Goal: Information Seeking & Learning: Learn about a topic

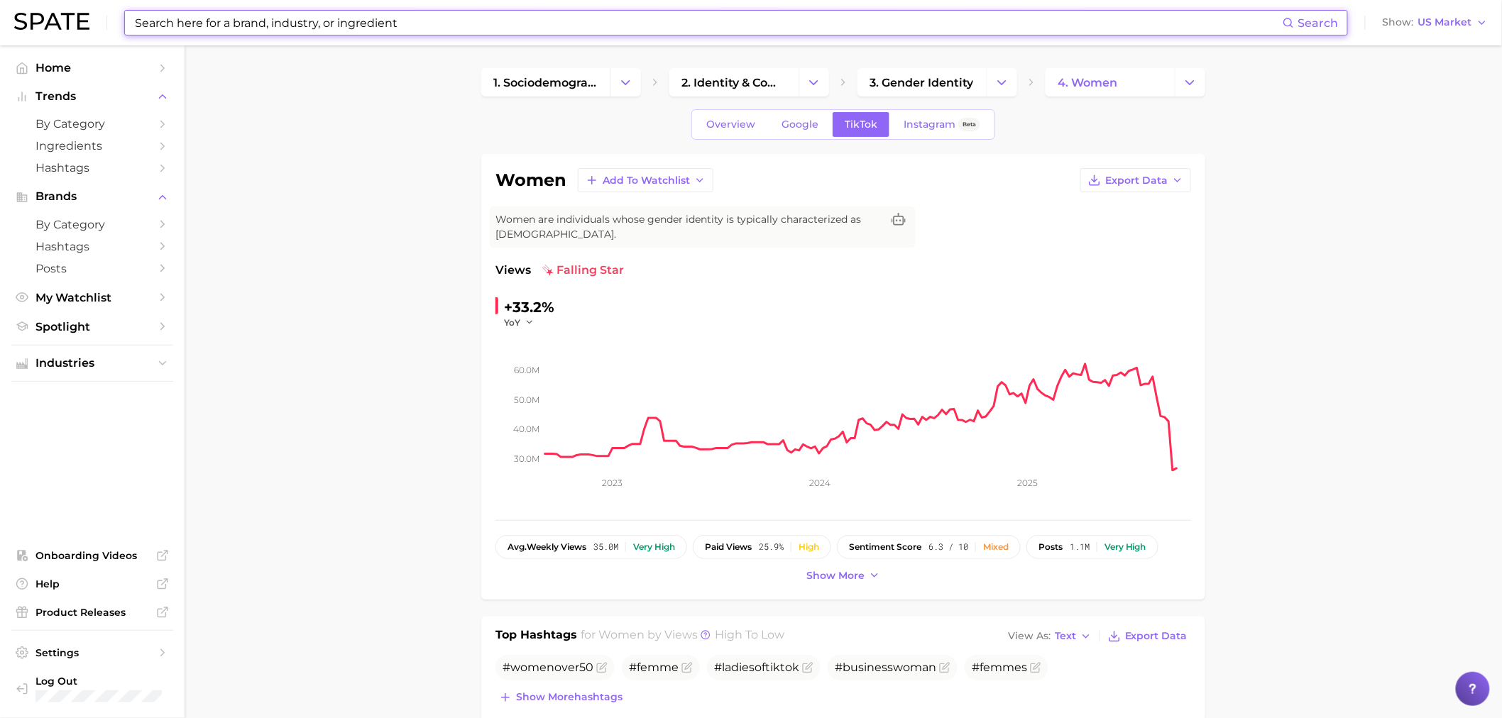
click at [642, 14] on input at bounding box center [707, 23] width 1149 height 24
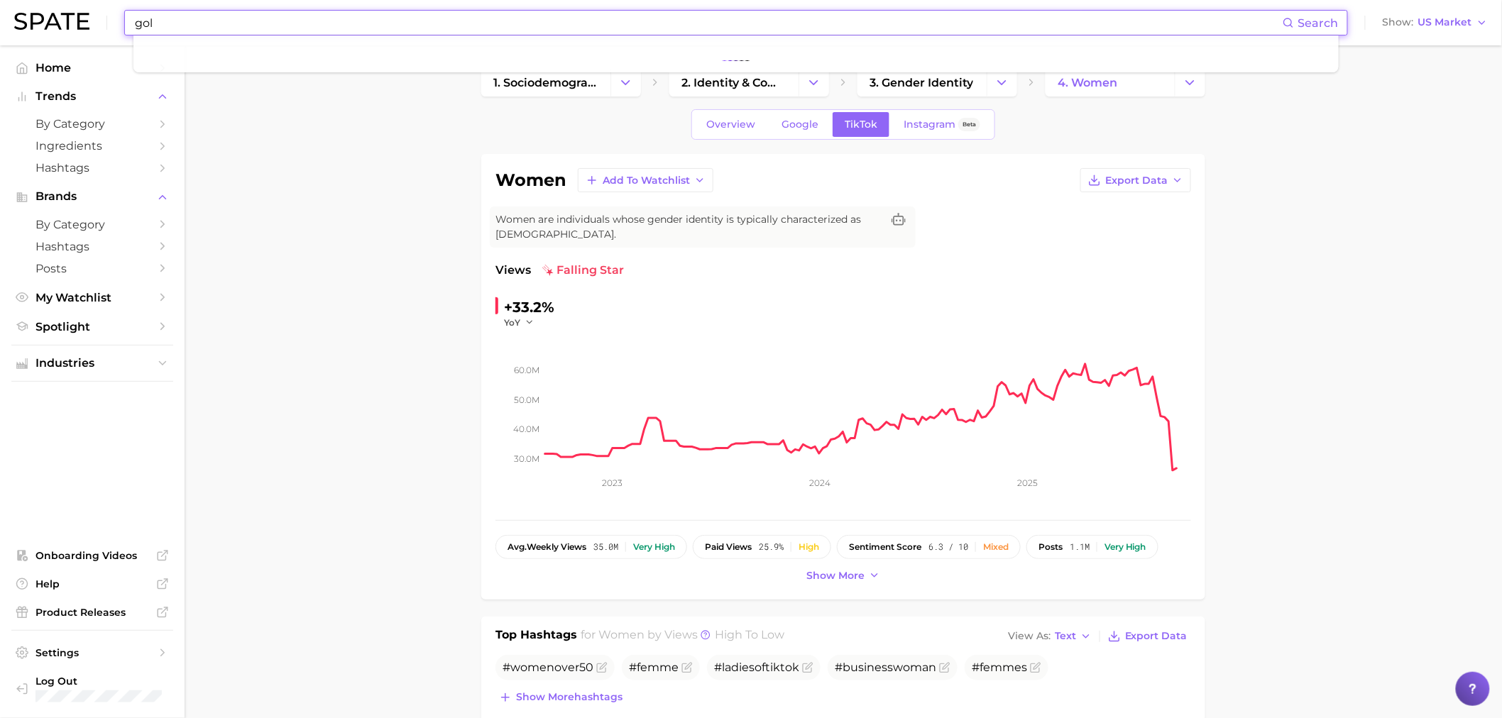
type input "goli"
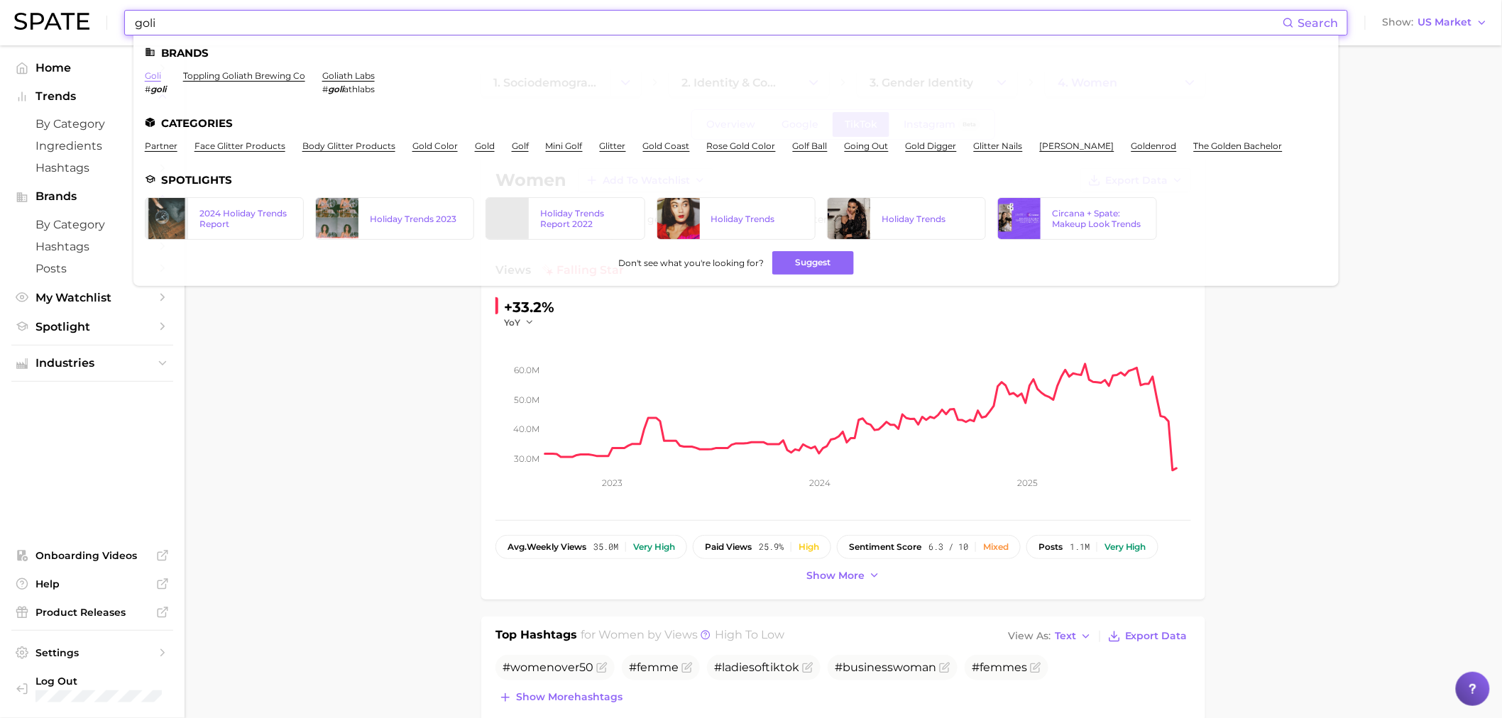
click at [151, 71] on link "goli" at bounding box center [153, 75] width 16 height 11
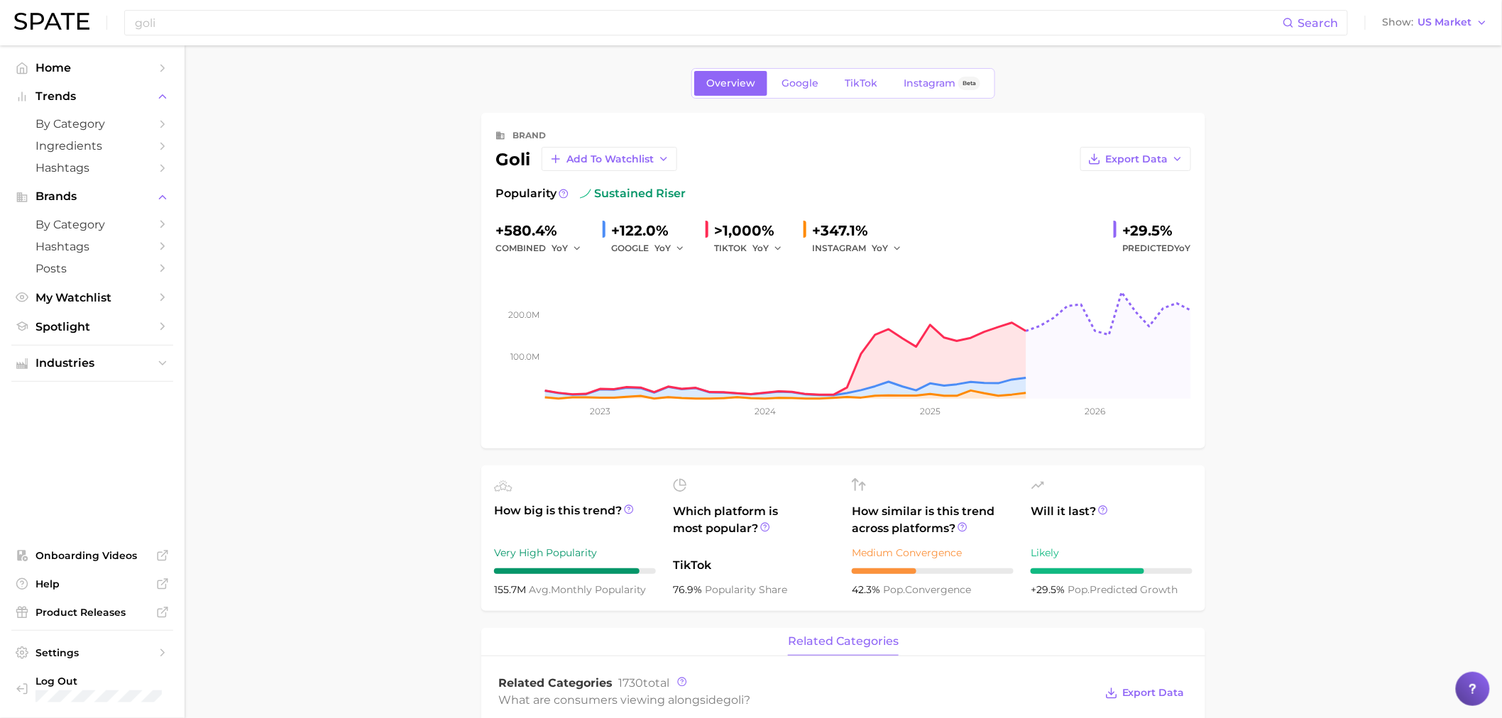
click at [836, 75] on link "TikTok" at bounding box center [861, 83] width 57 height 25
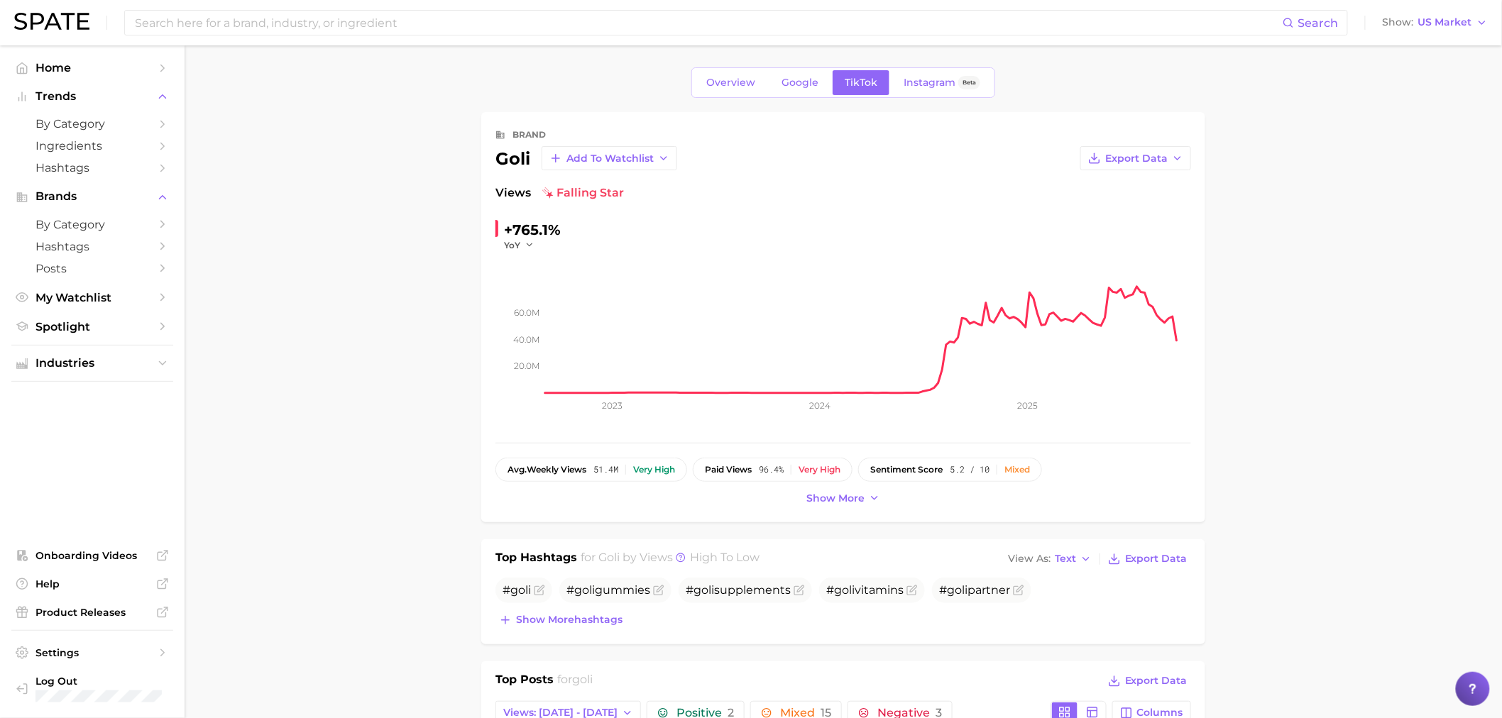
scroll to position [394, 0]
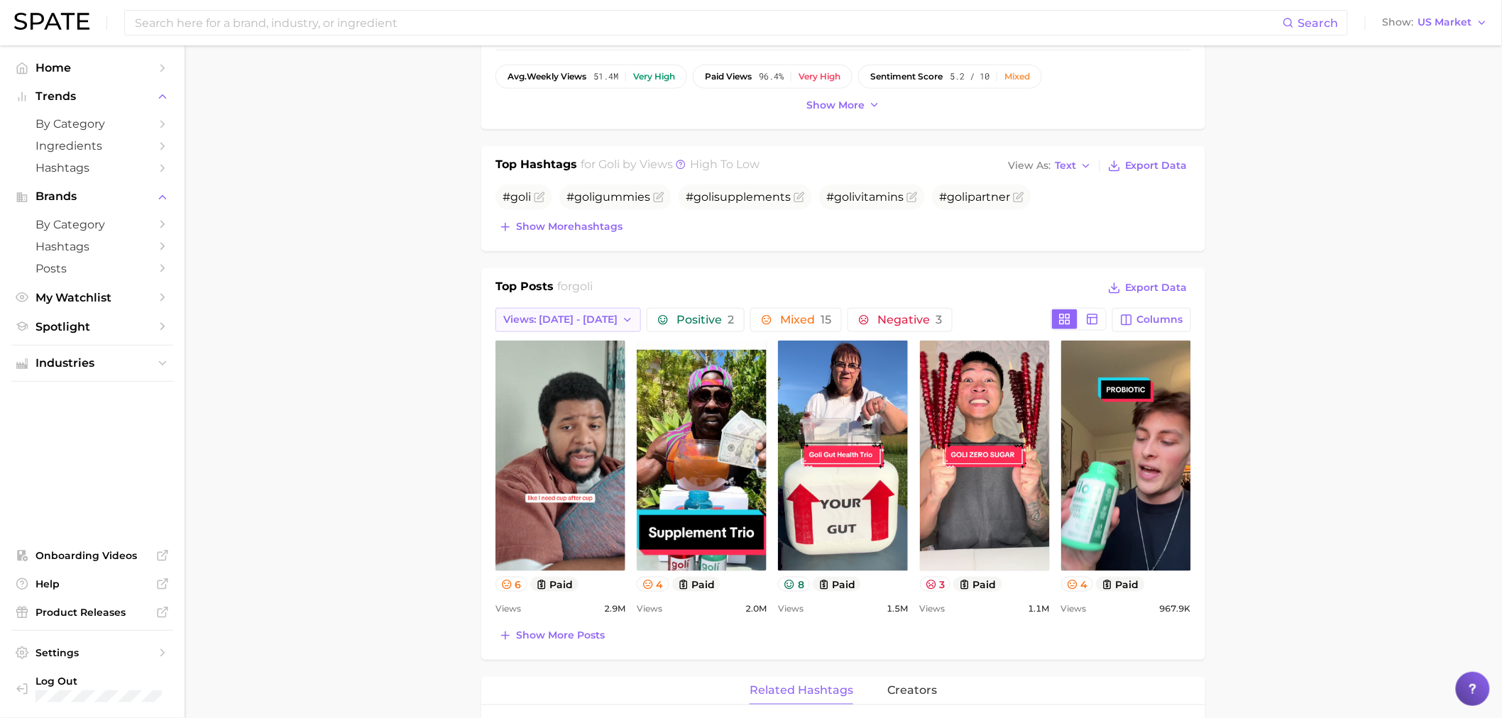
click at [549, 327] on button "Views: [DATE] - [DATE]" at bounding box center [569, 320] width 146 height 24
click at [552, 390] on button "Total Views" at bounding box center [574, 398] width 156 height 26
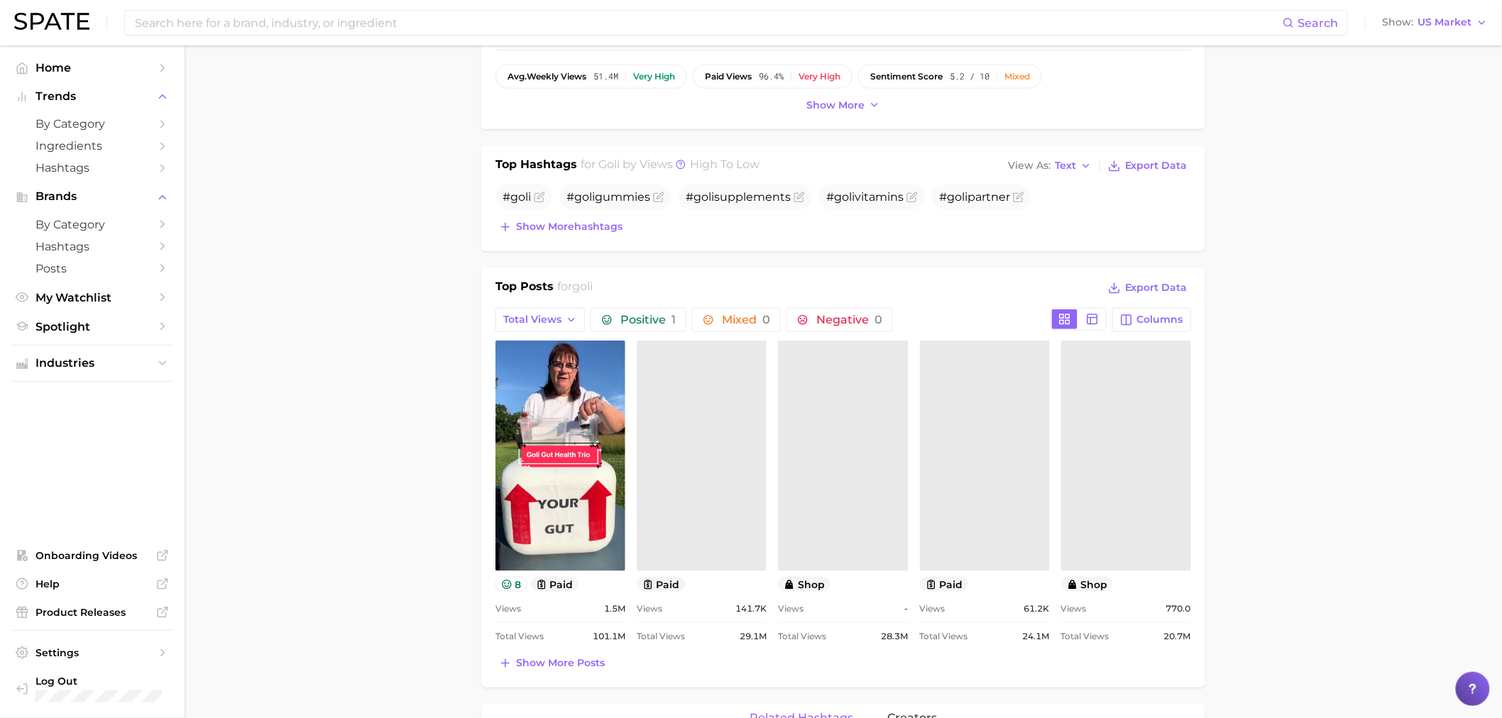
scroll to position [0, 0]
click at [438, 407] on main "Overview Google TikTok Instagram Beta brand goli Add to Watchlist Export Data V…" at bounding box center [844, 672] width 1318 height 2042
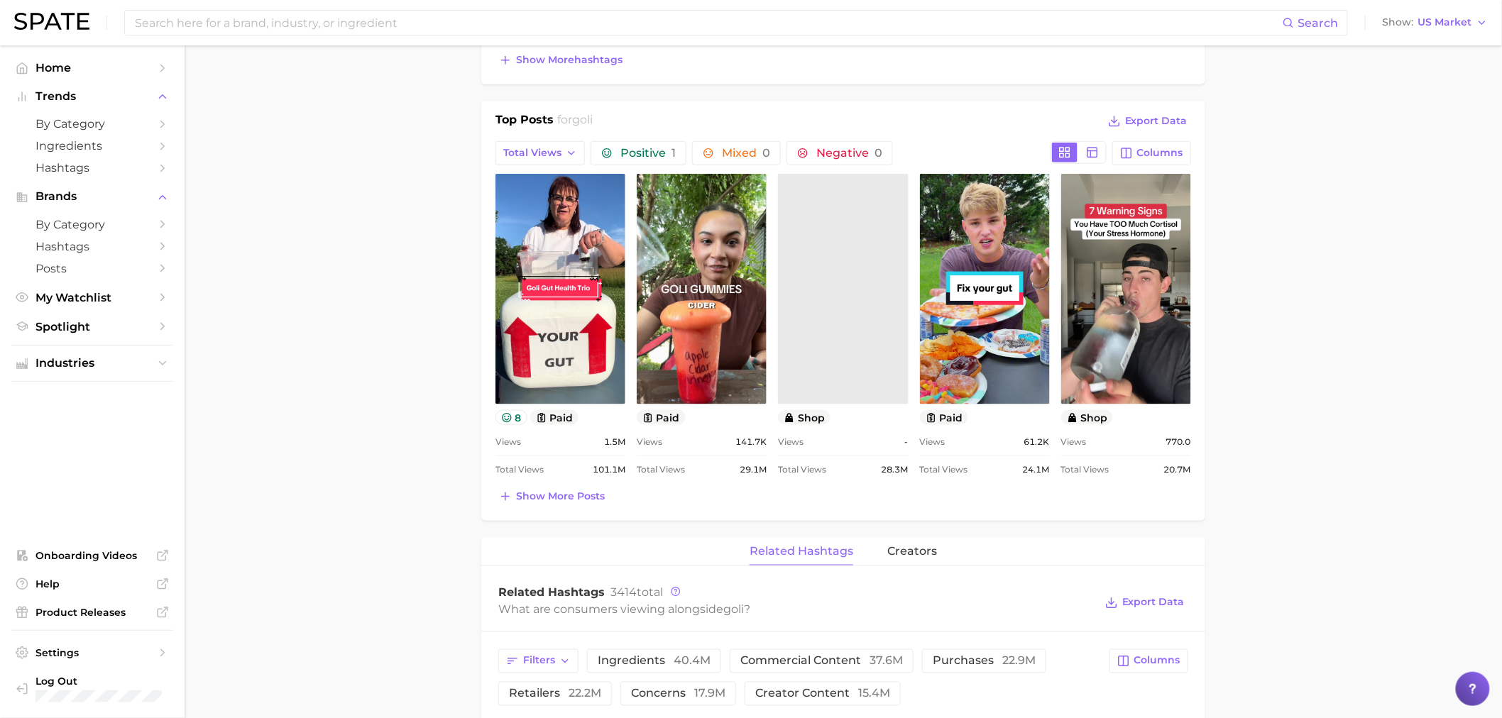
scroll to position [630, 0]
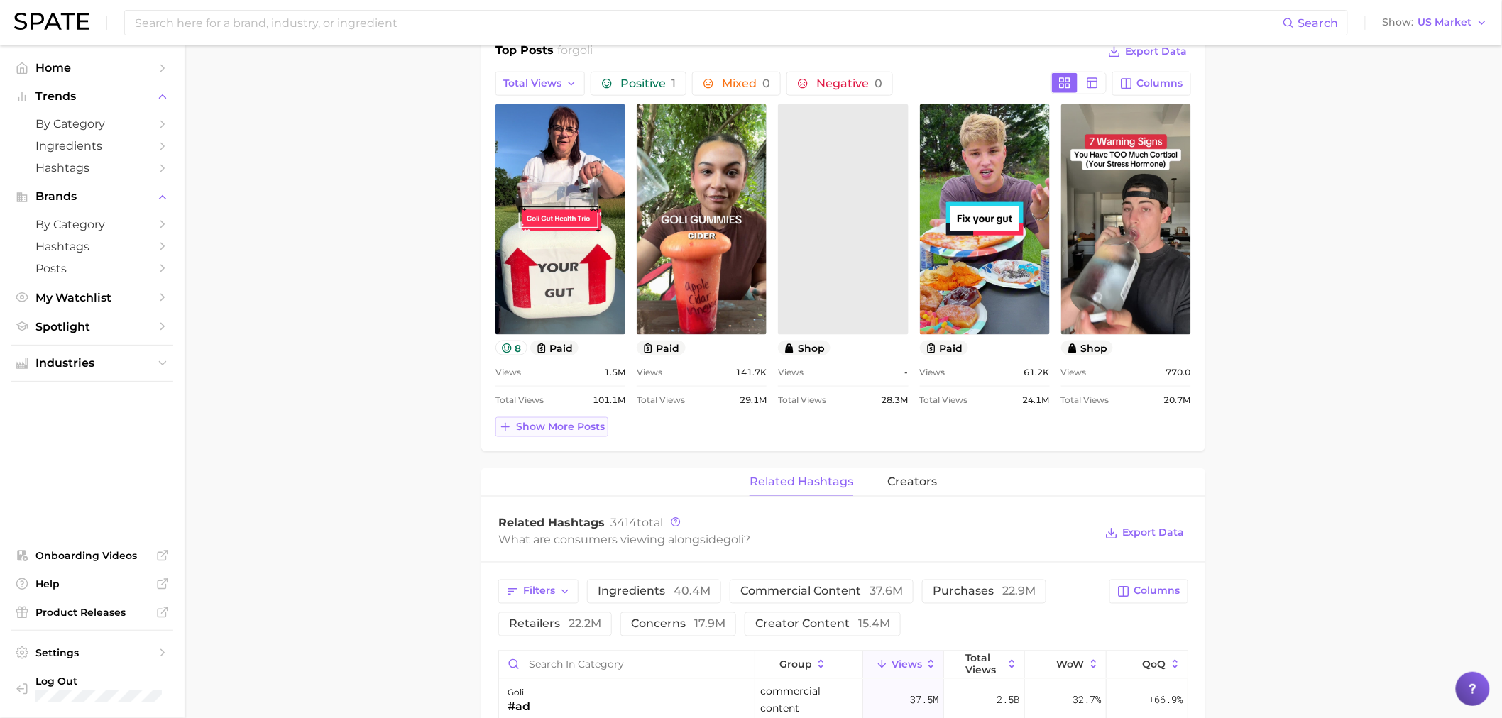
click at [545, 435] on button "Show more posts" at bounding box center [552, 427] width 113 height 20
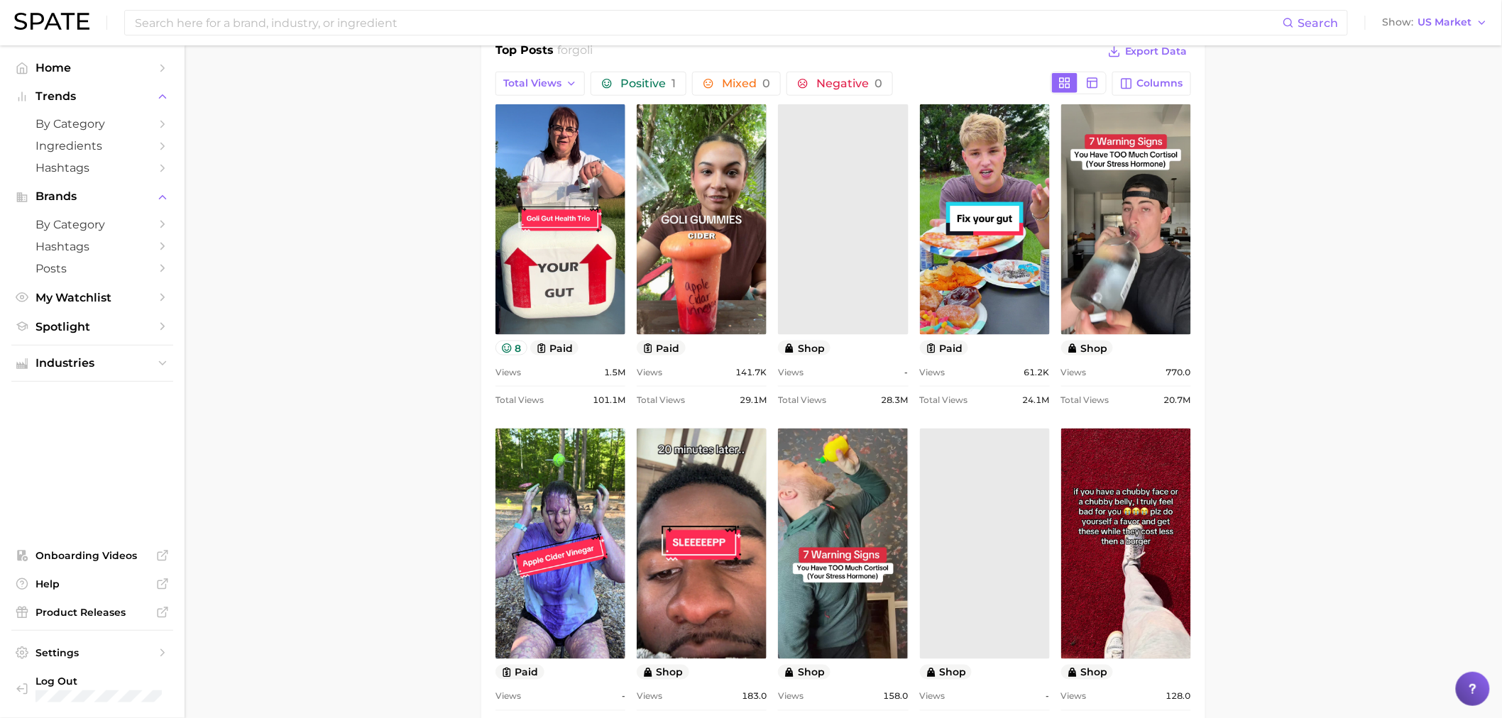
scroll to position [0, 0]
click at [374, 443] on main "Overview Google TikTok Instagram Beta brand goli Add to Watchlist Export Data V…" at bounding box center [844, 599] width 1318 height 2368
click at [1133, 75] on button "Columns" at bounding box center [1151, 84] width 79 height 24
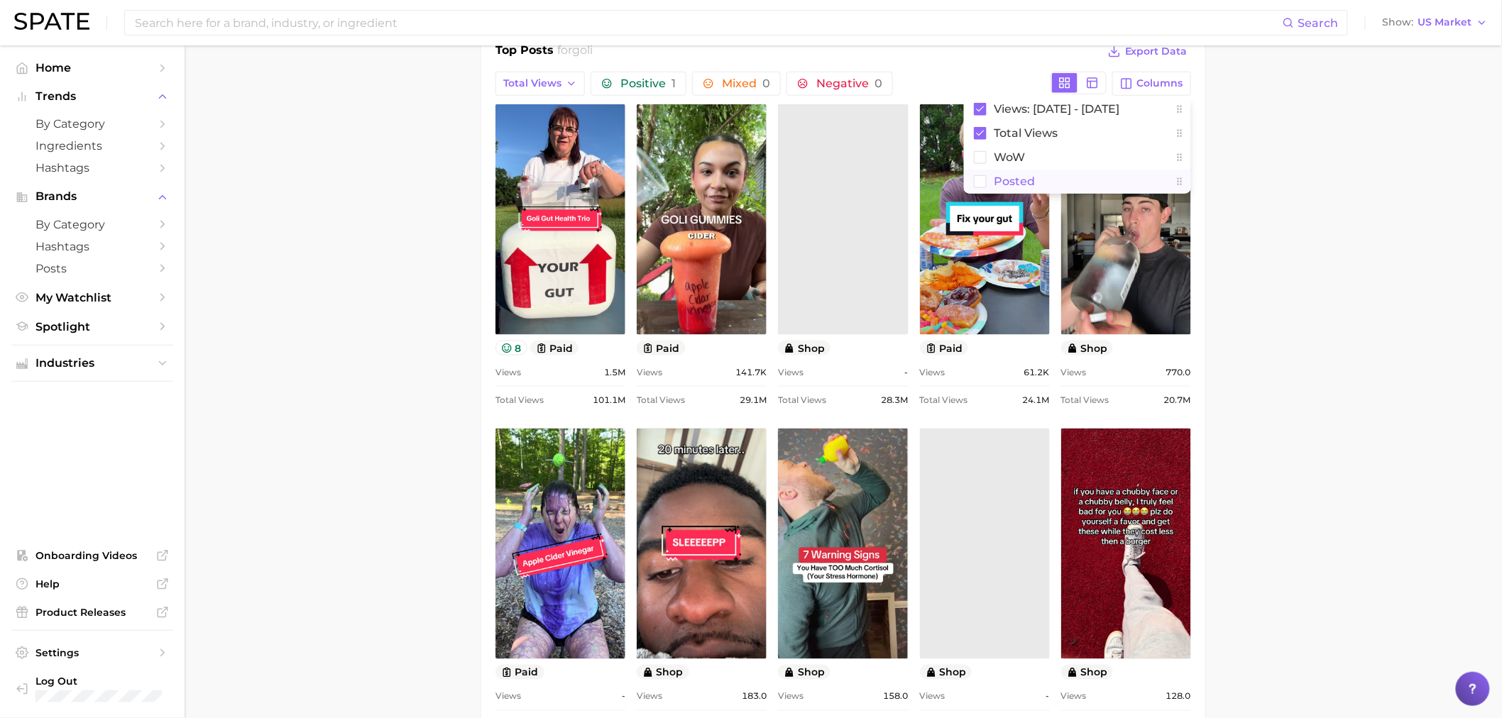
click at [1005, 175] on span "Posted" at bounding box center [1014, 181] width 41 height 12
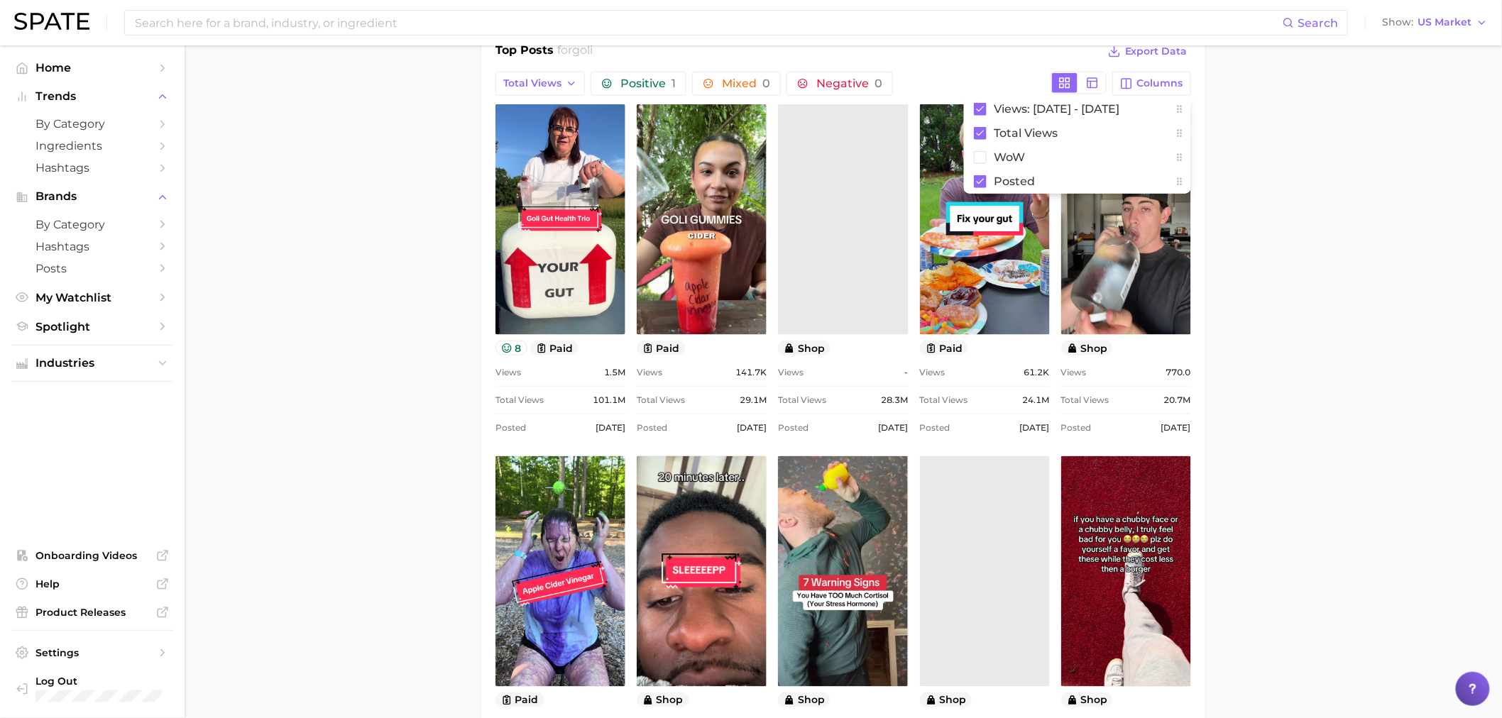
click at [1230, 181] on main "Overview Google TikTok Instagram Beta brand goli Add to Watchlist Export Data V…" at bounding box center [844, 626] width 1318 height 2423
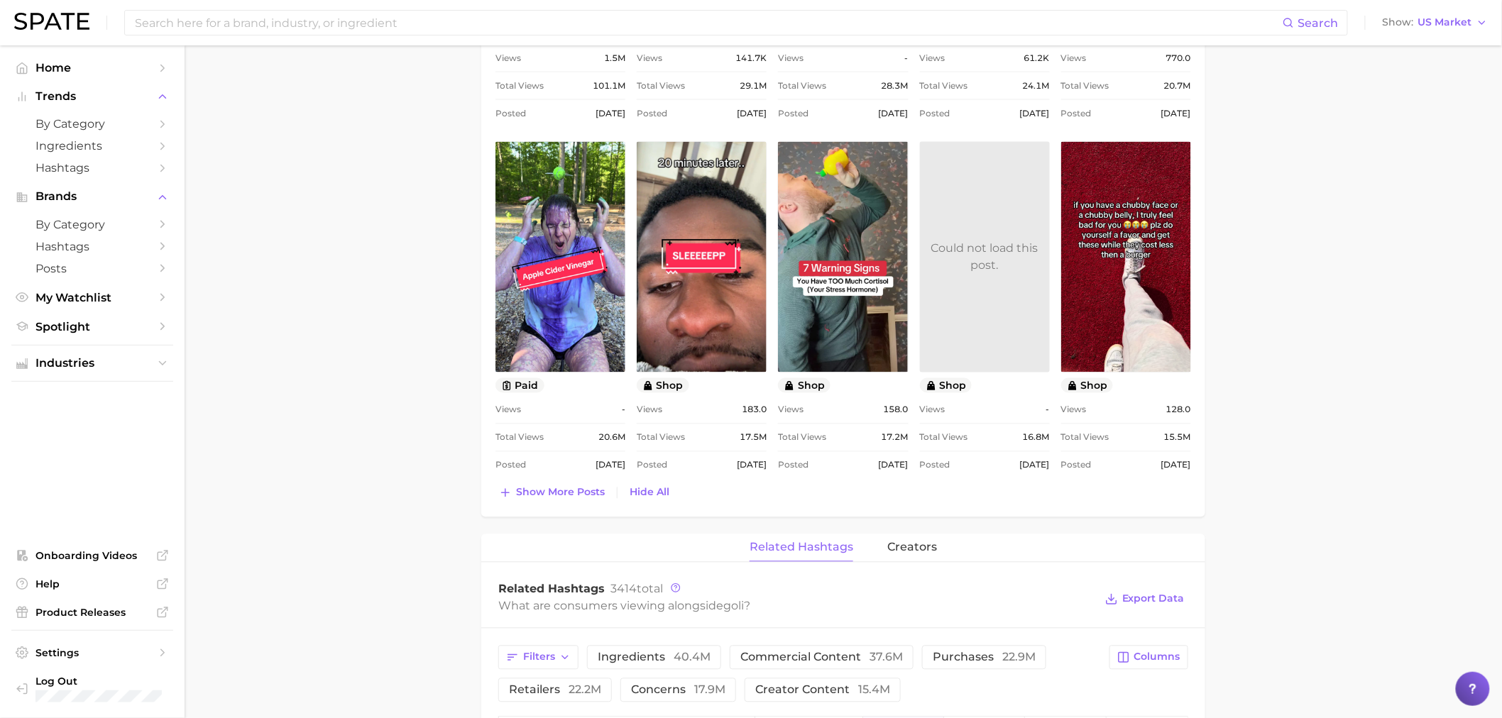
scroll to position [946, 0]
click at [570, 498] on span "Show more posts" at bounding box center [560, 492] width 89 height 12
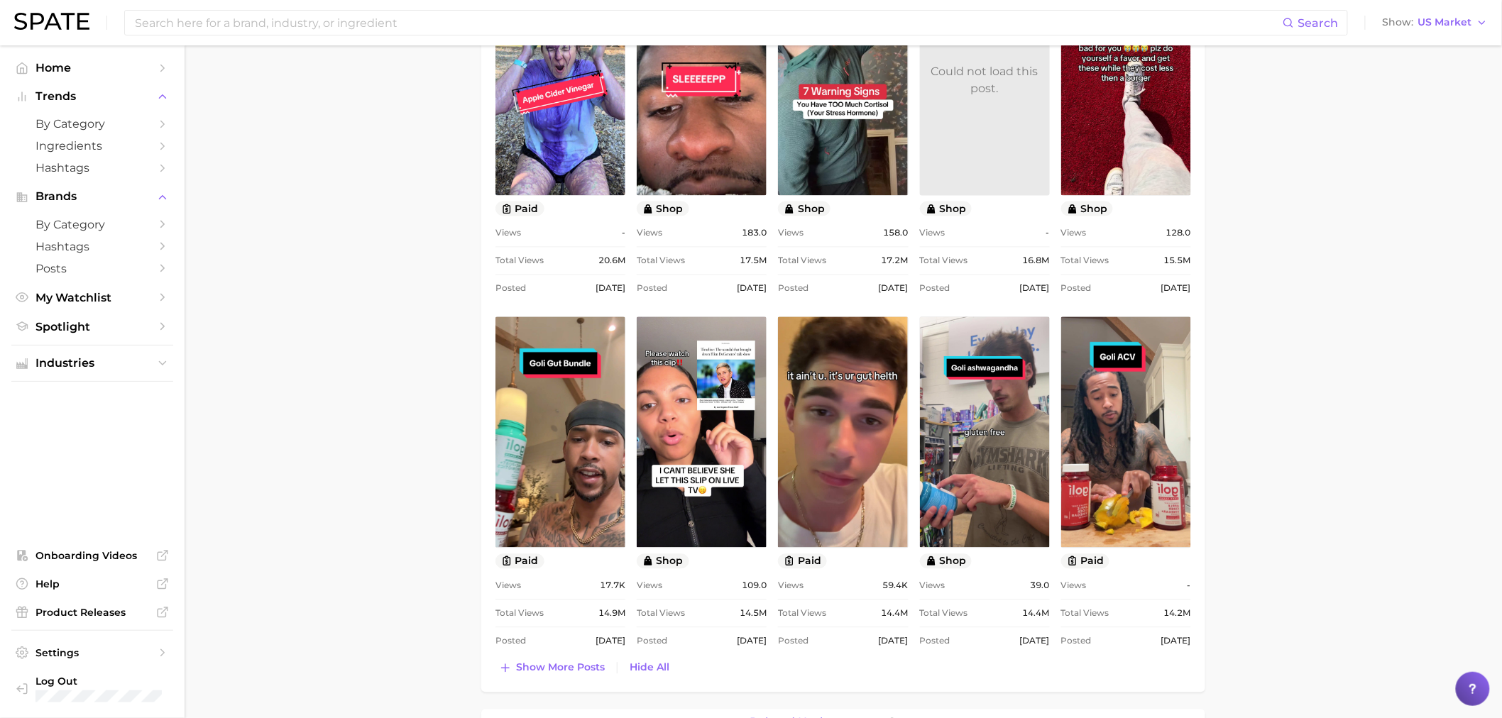
scroll to position [1183, 0]
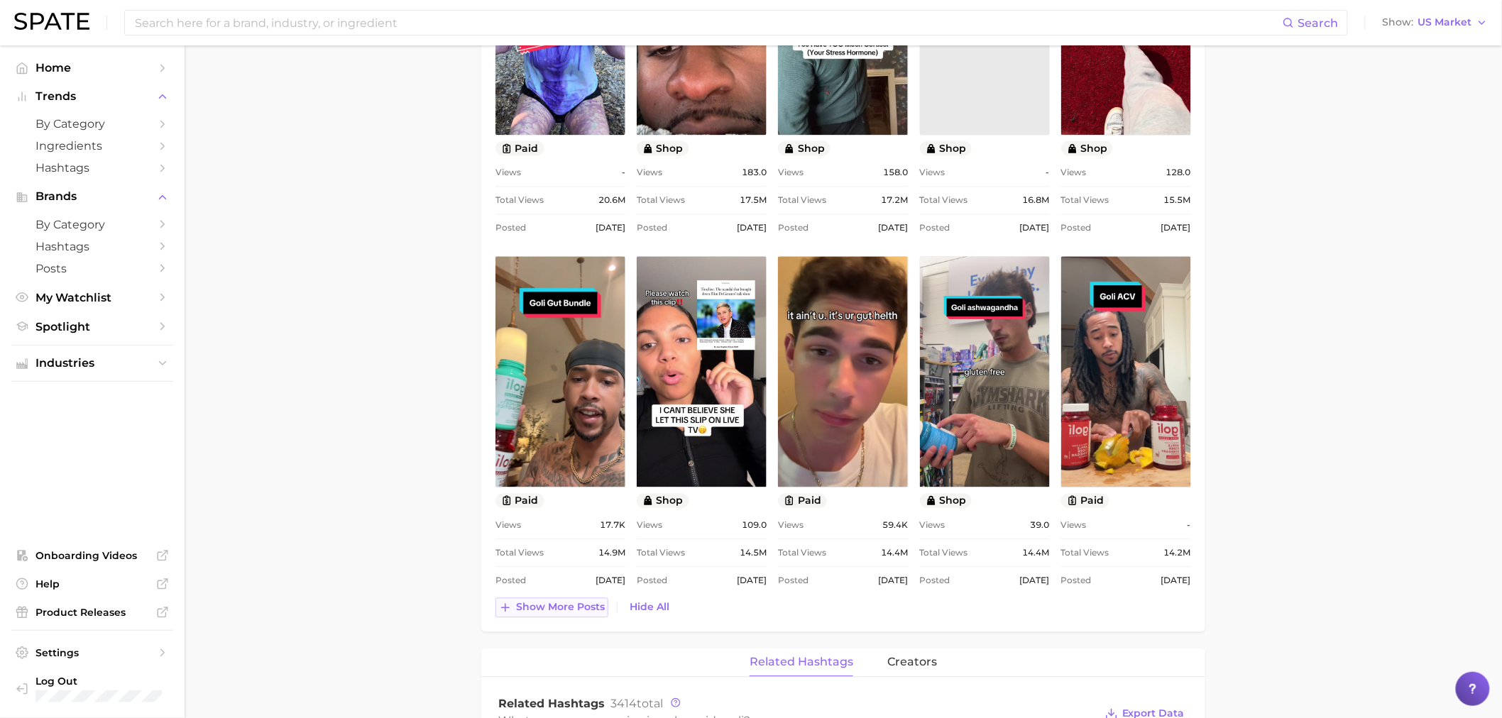
click at [543, 616] on button "Show more posts" at bounding box center [552, 608] width 113 height 20
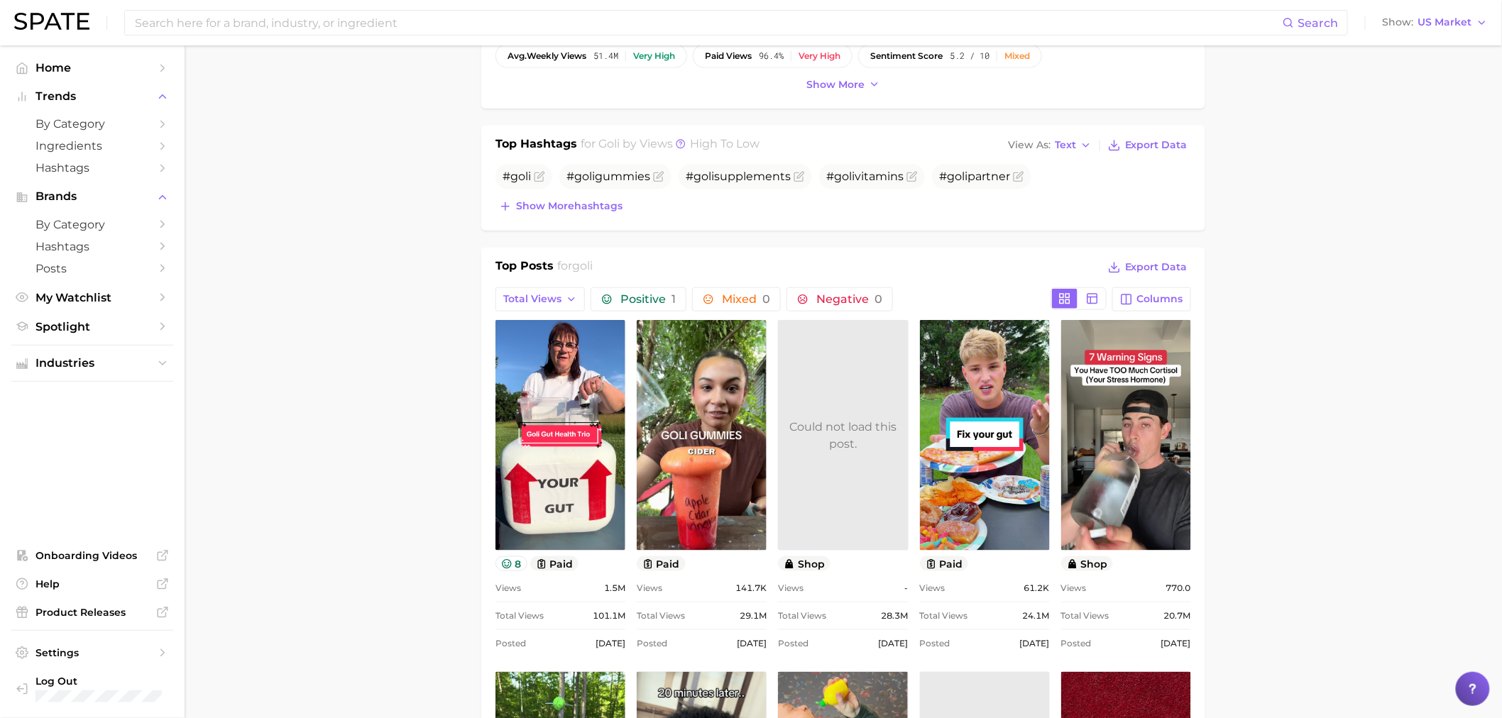
scroll to position [394, 0]
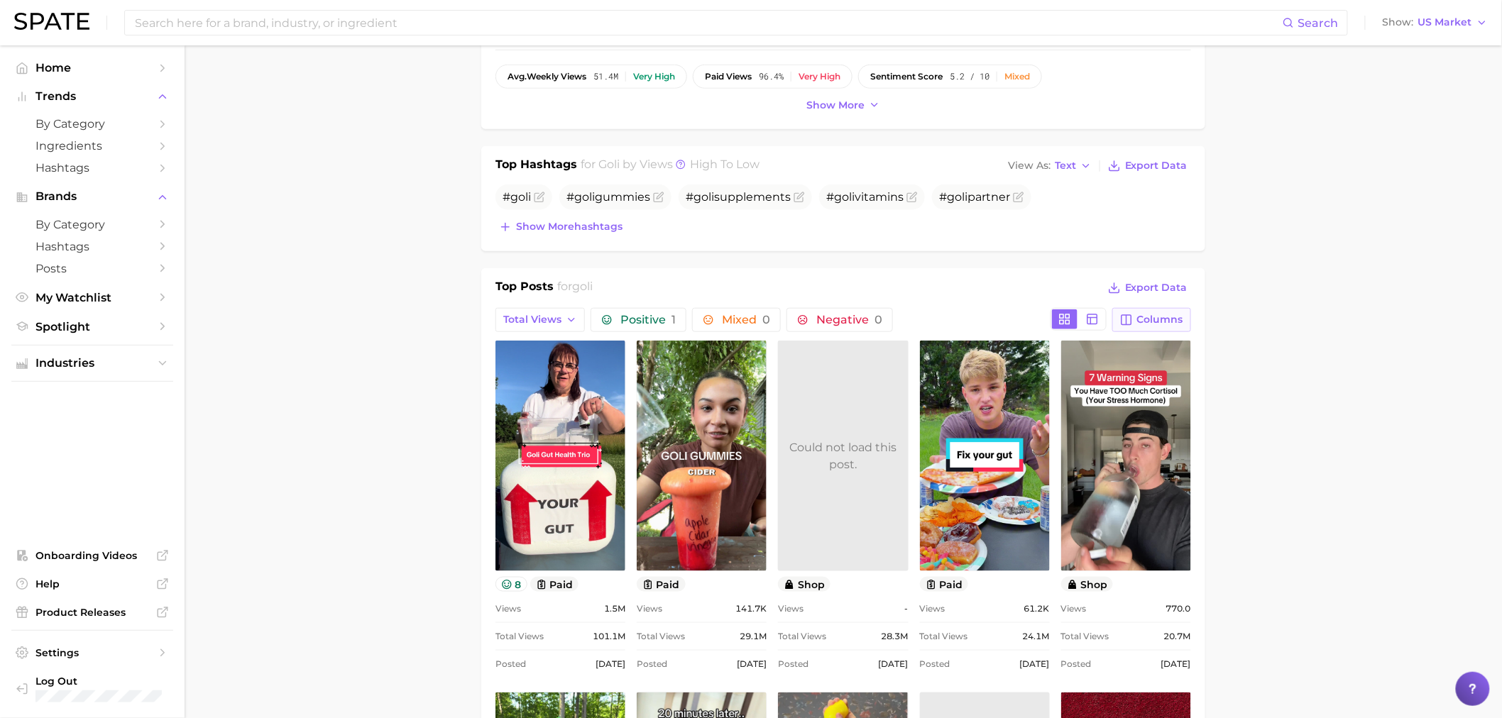
click at [1127, 314] on icon "button" at bounding box center [1126, 320] width 13 height 13
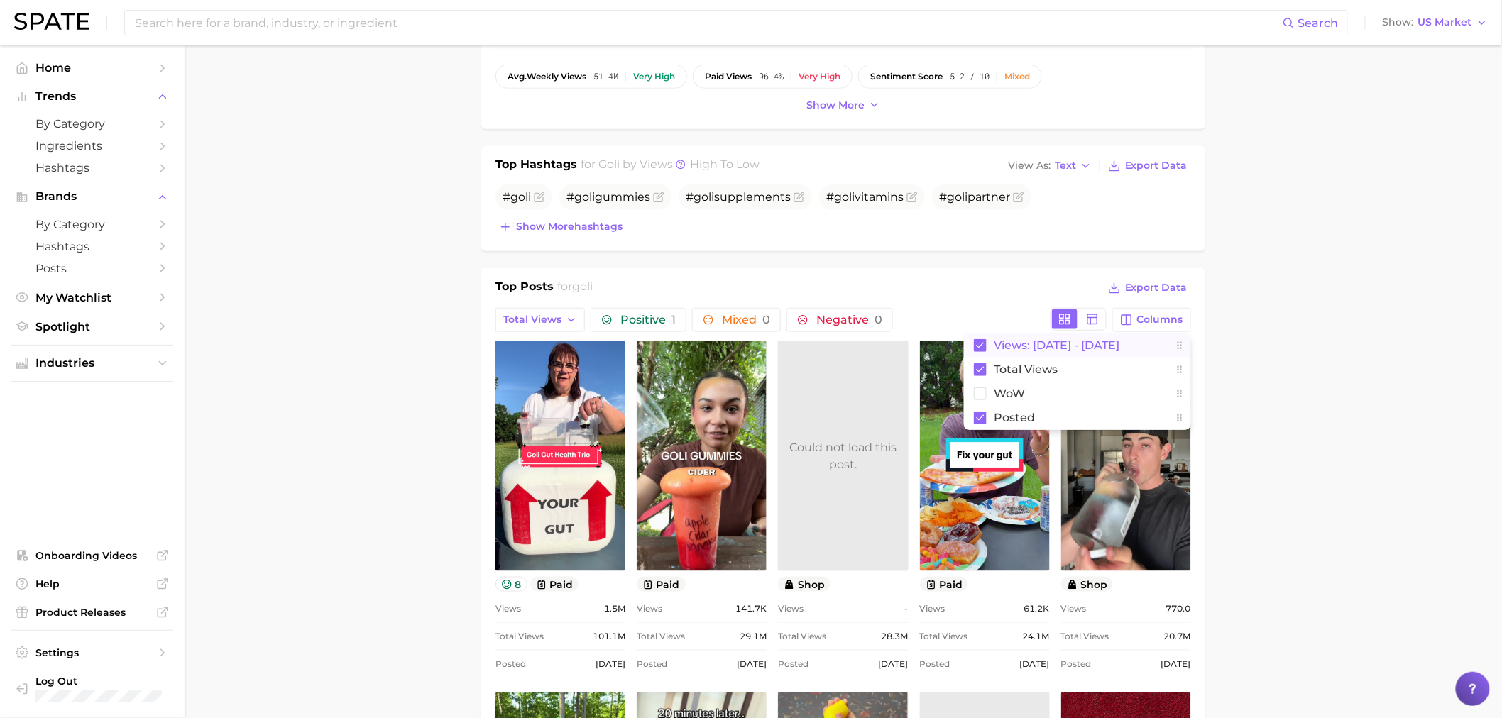
click at [980, 346] on rect at bounding box center [980, 345] width 13 height 13
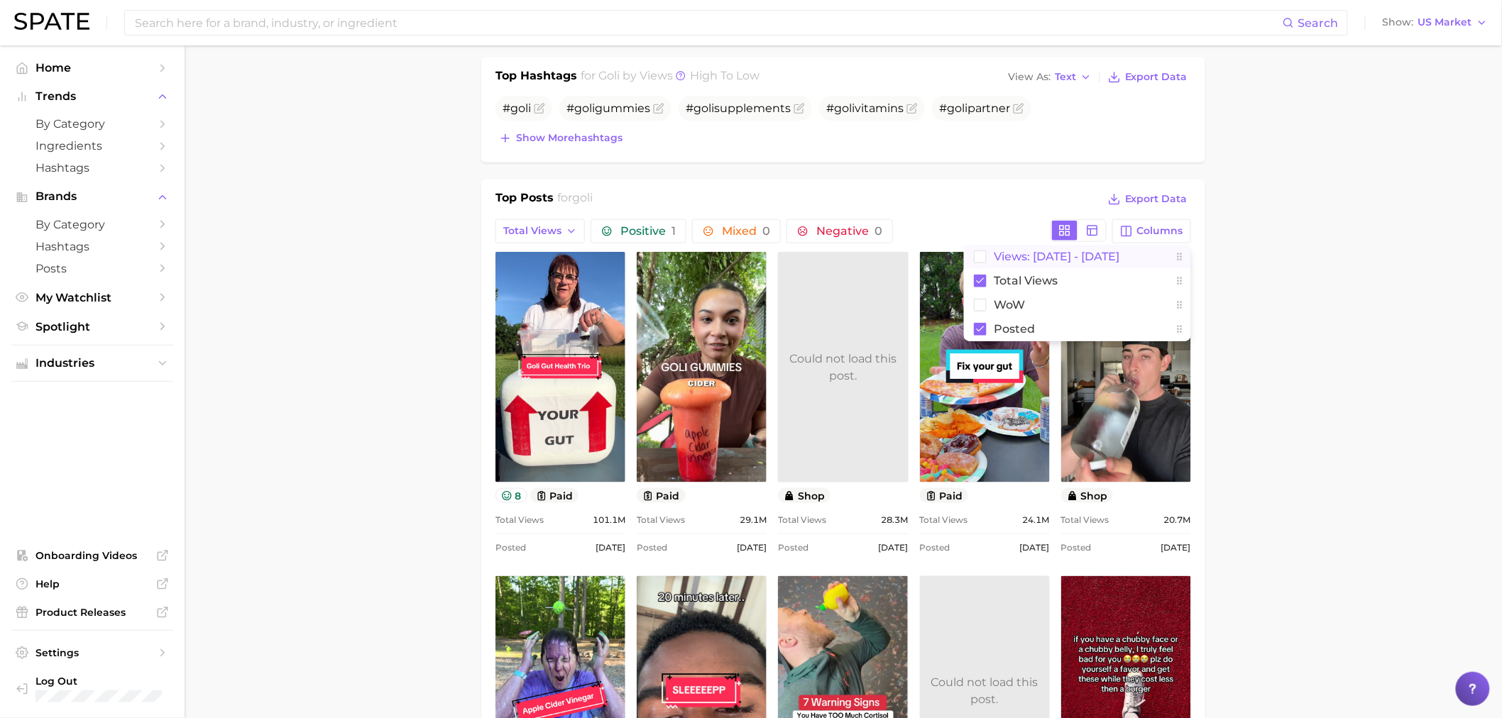
scroll to position [473, 0]
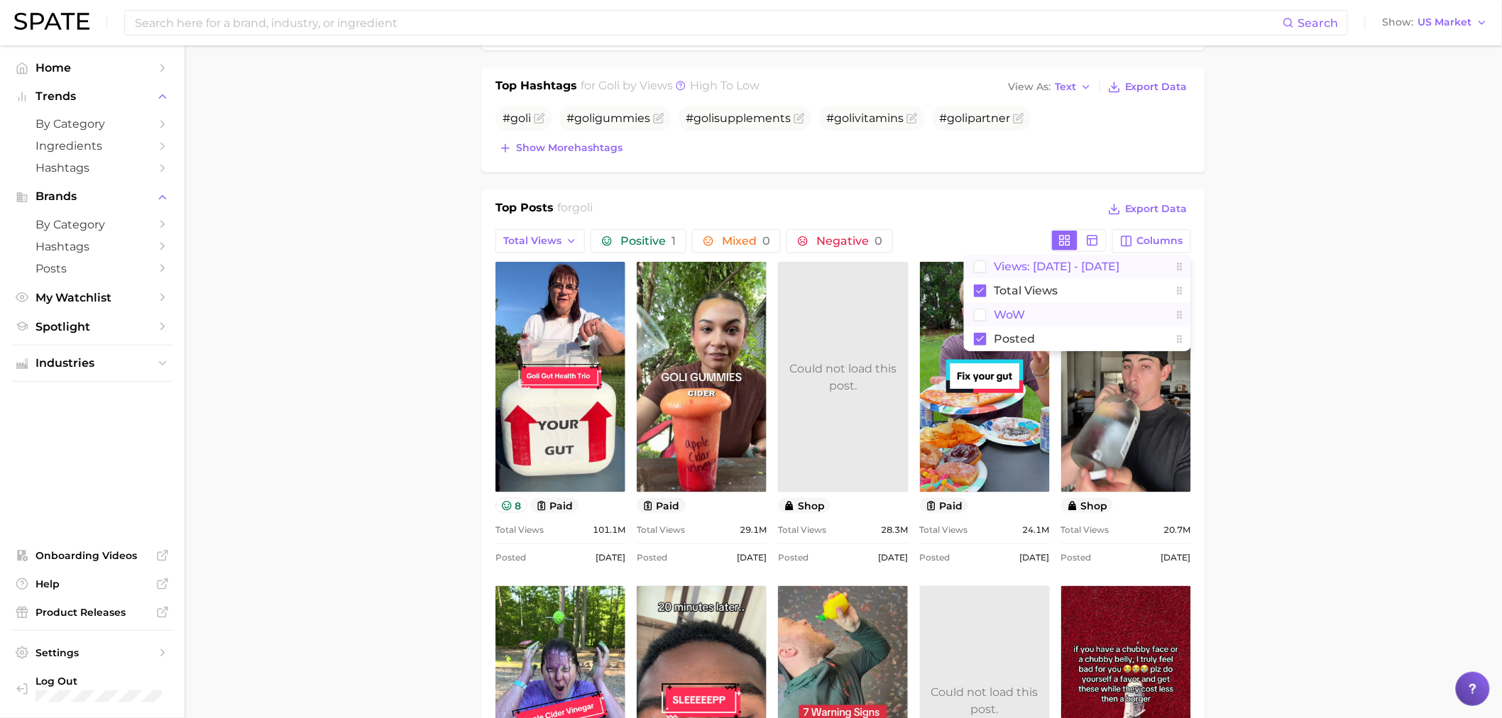
click at [1013, 321] on span "WoW" at bounding box center [1009, 315] width 31 height 12
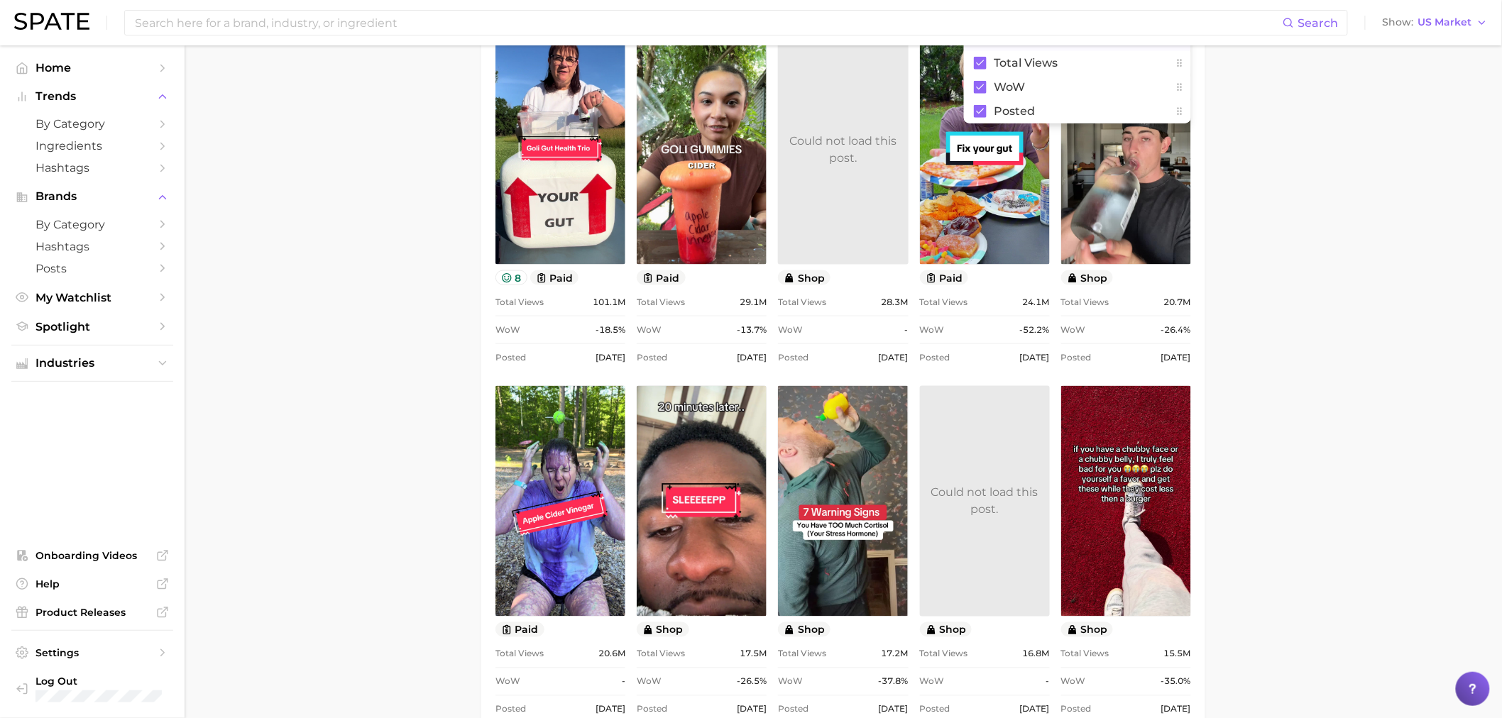
scroll to position [710, 0]
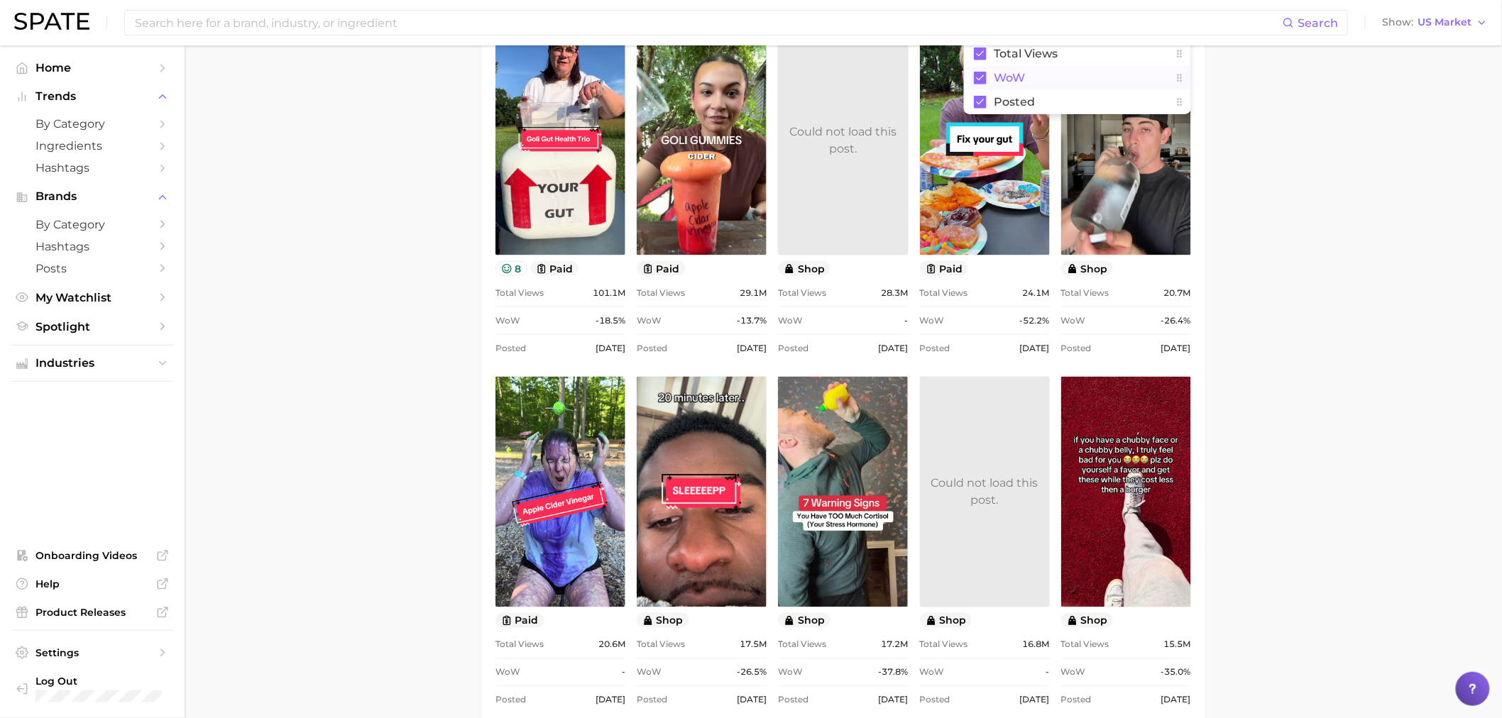
click at [980, 72] on icon at bounding box center [980, 78] width 13 height 13
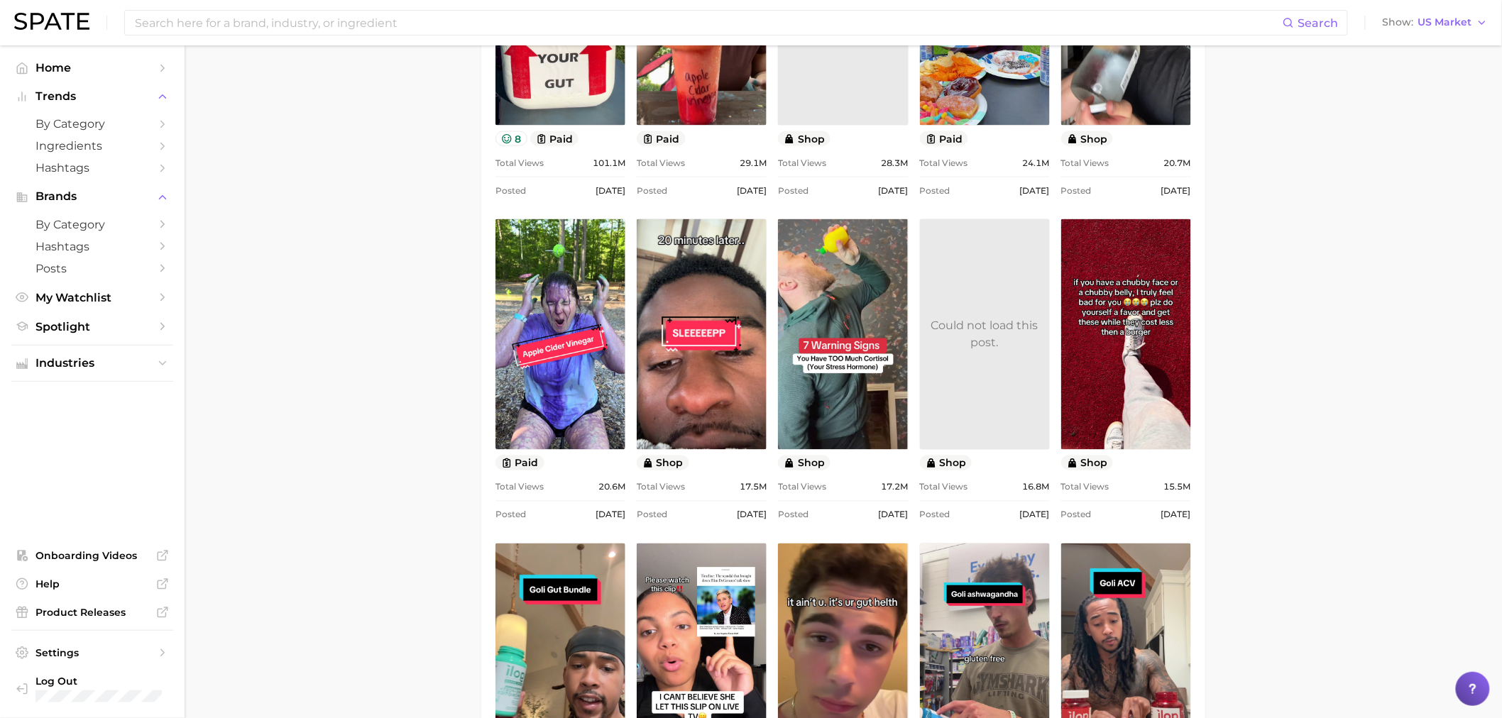
scroll to position [860, 0]
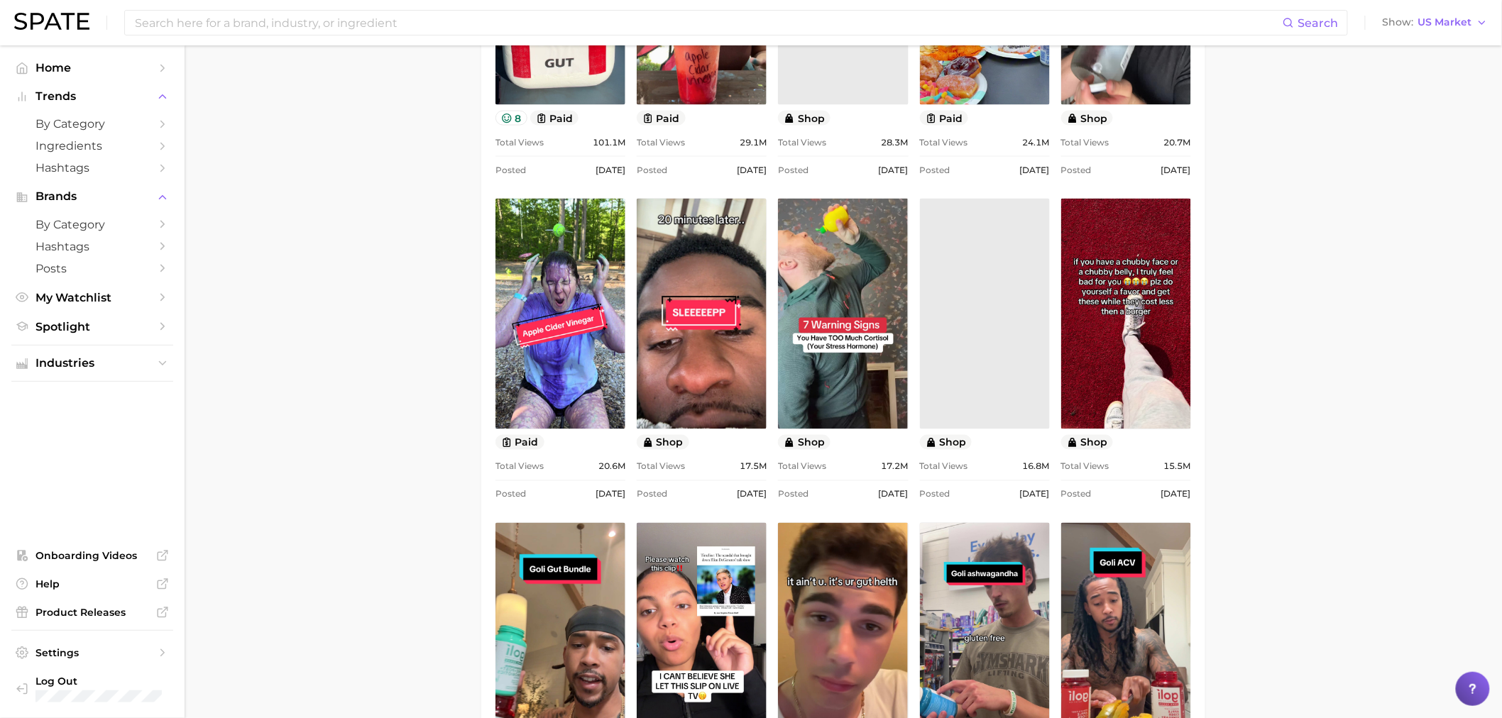
click at [406, 658] on main "Overview Google TikTok Instagram Beta brand goli Add to Watchlist Export Data V…" at bounding box center [844, 693] width 1318 height 3016
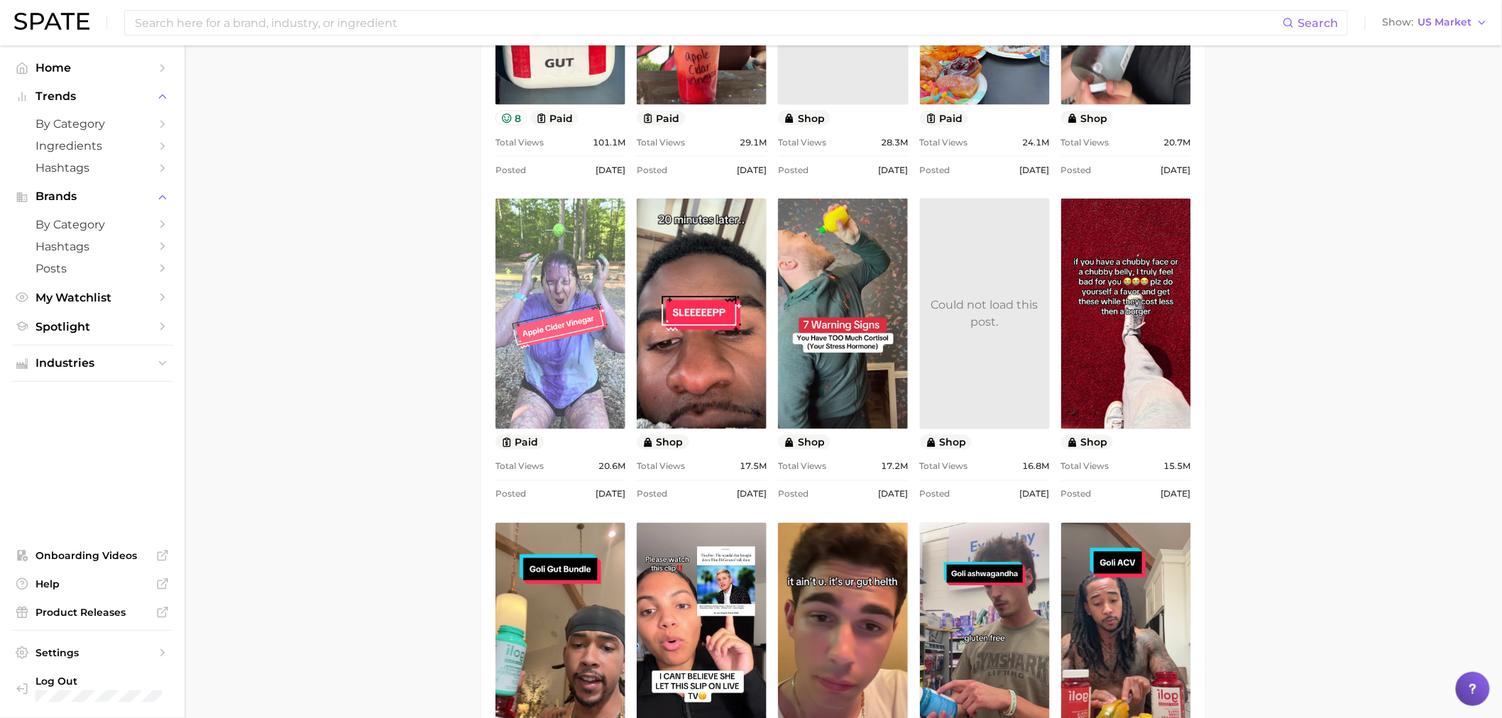
click at [523, 396] on link "view post on TikTok" at bounding box center [561, 314] width 130 height 231
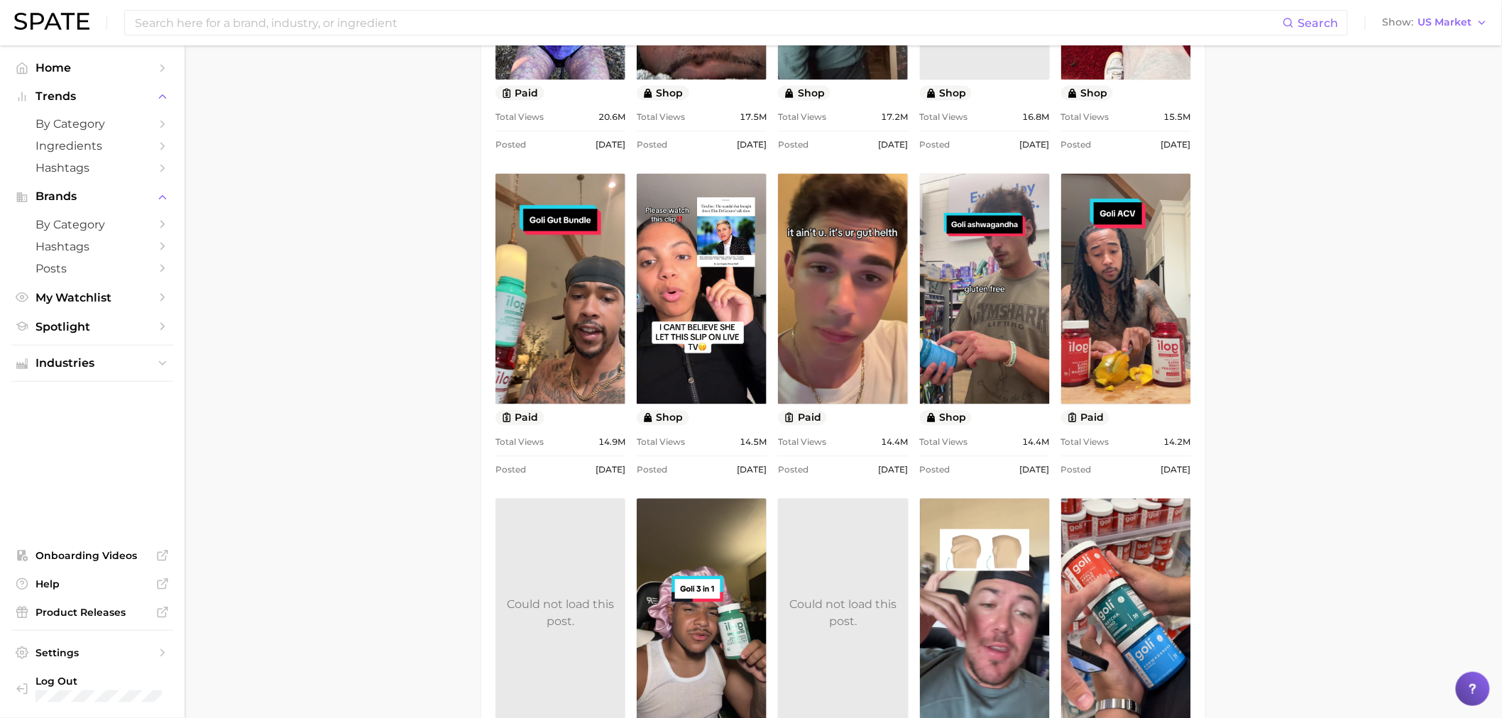
scroll to position [1176, 0]
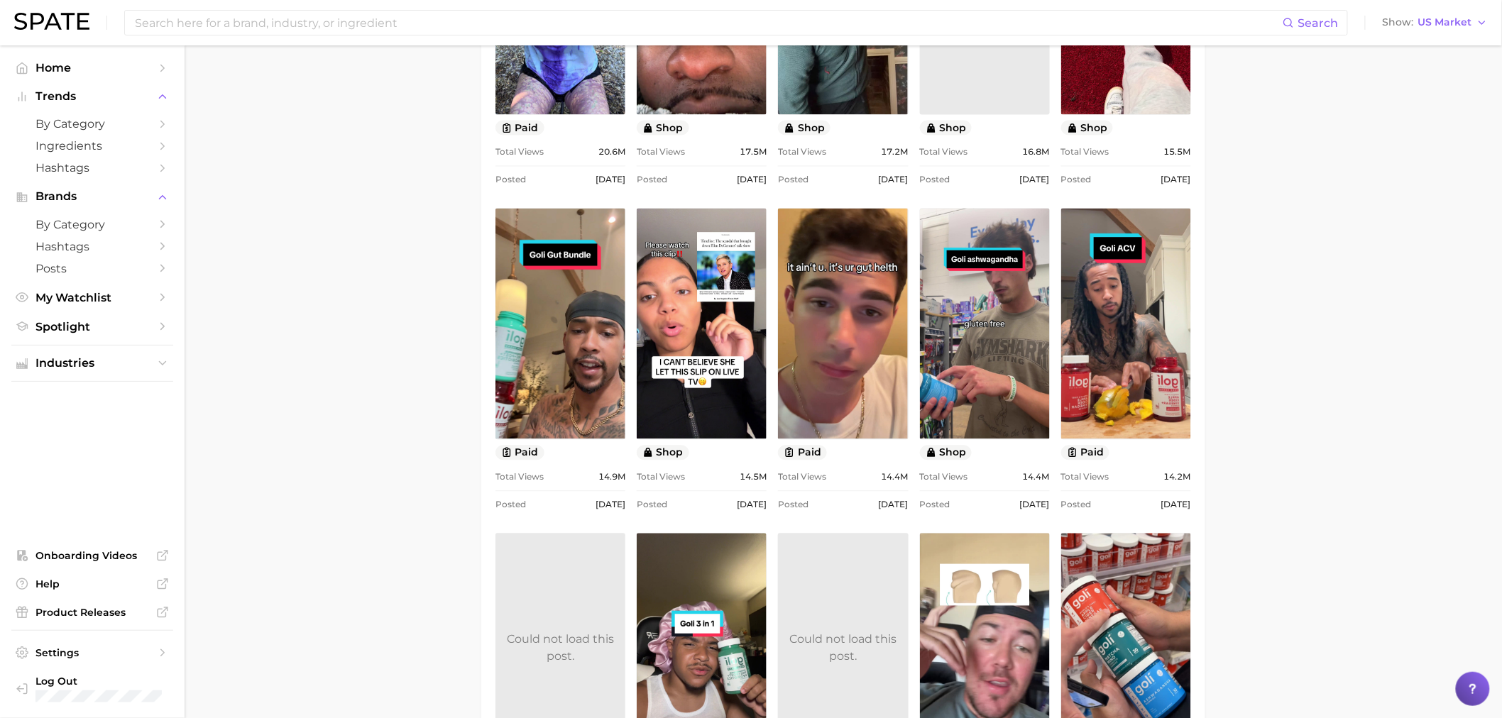
drag, startPoint x: 335, startPoint y: 635, endPoint x: 356, endPoint y: 713, distance: 80.8
click at [335, 635] on main "Overview Google TikTok Instagram Beta brand goli Add to Watchlist Export Data V…" at bounding box center [844, 378] width 1318 height 3016
click at [1259, 312] on main "Overview Google TikTok Instagram Beta brand goli Add to Watchlist Export Data V…" at bounding box center [844, 378] width 1318 height 3016
drag, startPoint x: 1240, startPoint y: 388, endPoint x: 1281, endPoint y: 400, distance: 43.8
click at [1240, 388] on main "Overview Google TikTok Instagram Beta brand goli Add to Watchlist Export Data V…" at bounding box center [844, 378] width 1318 height 3016
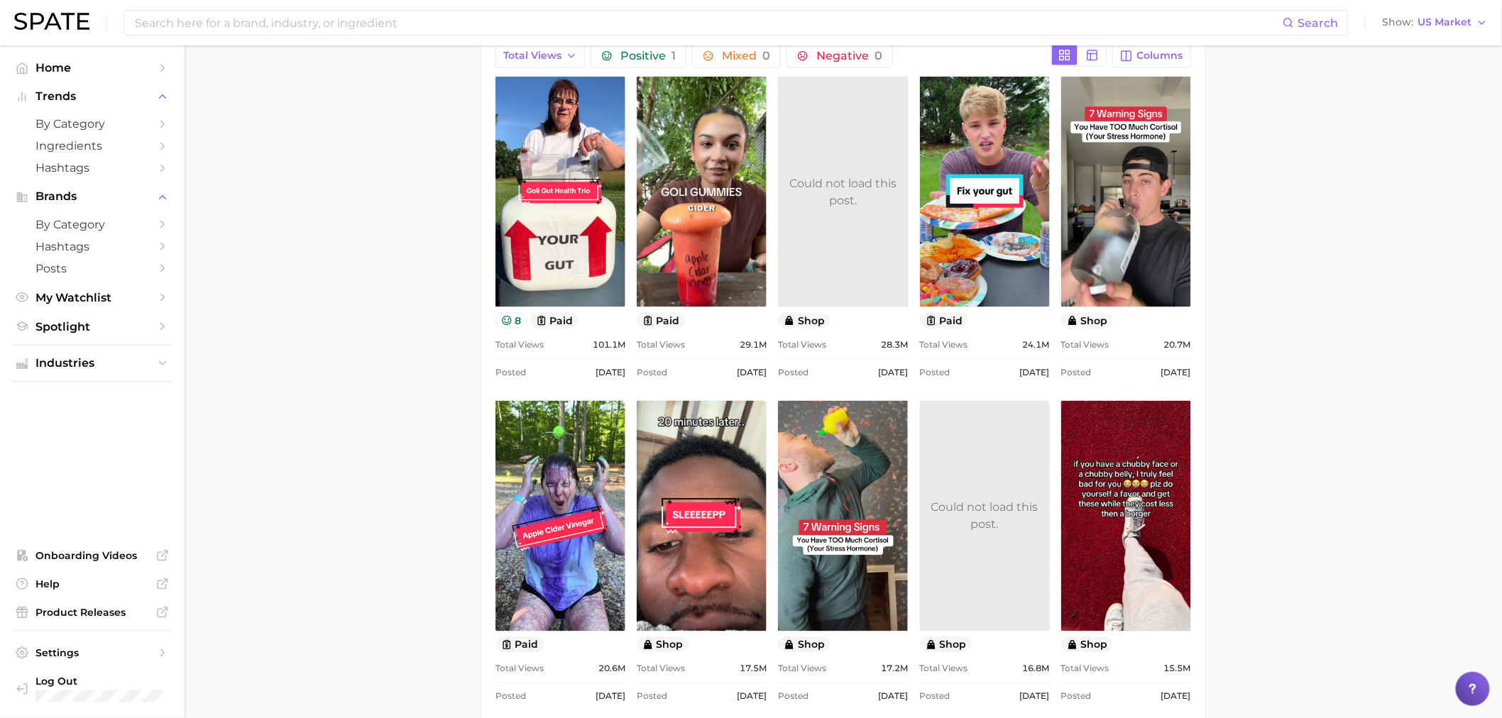
scroll to position [623, 0]
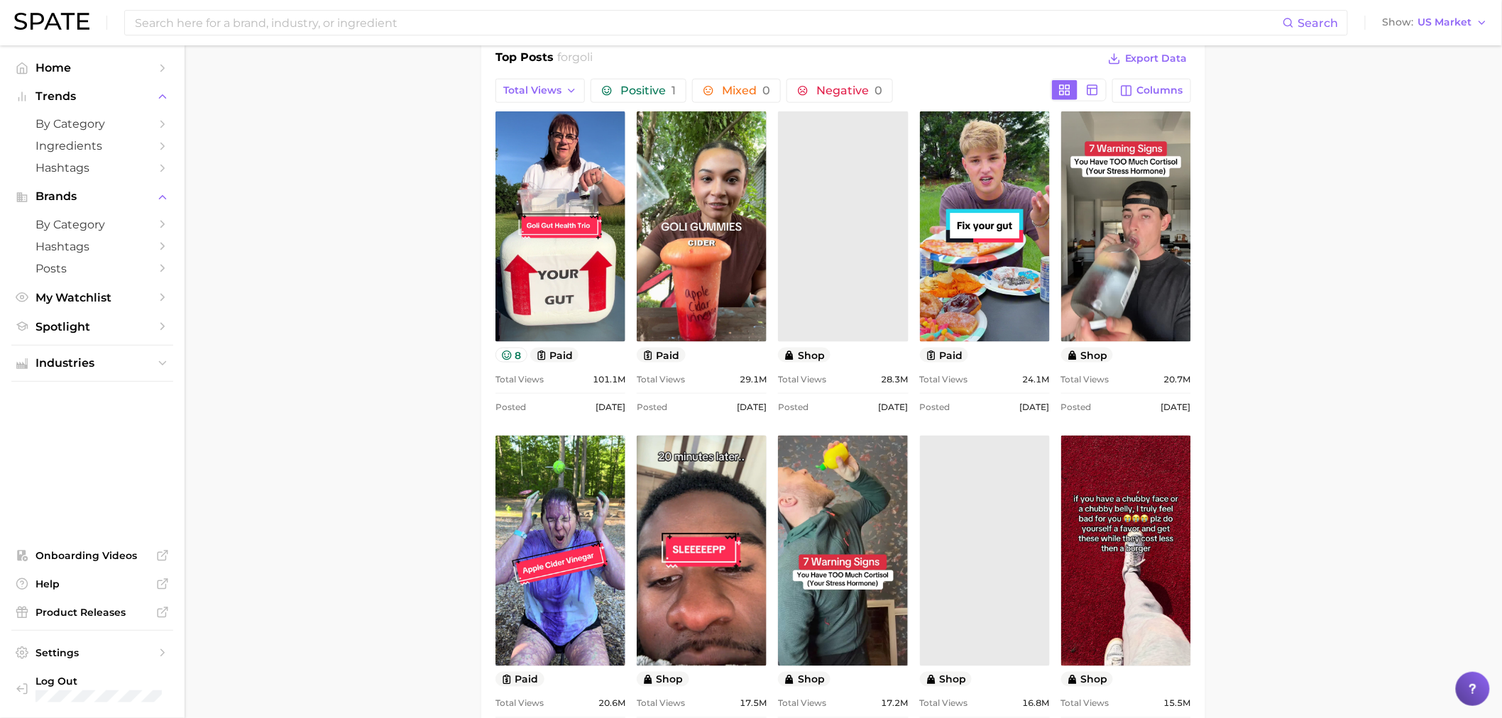
drag, startPoint x: 398, startPoint y: 556, endPoint x: 21, endPoint y: 532, distance: 377.0
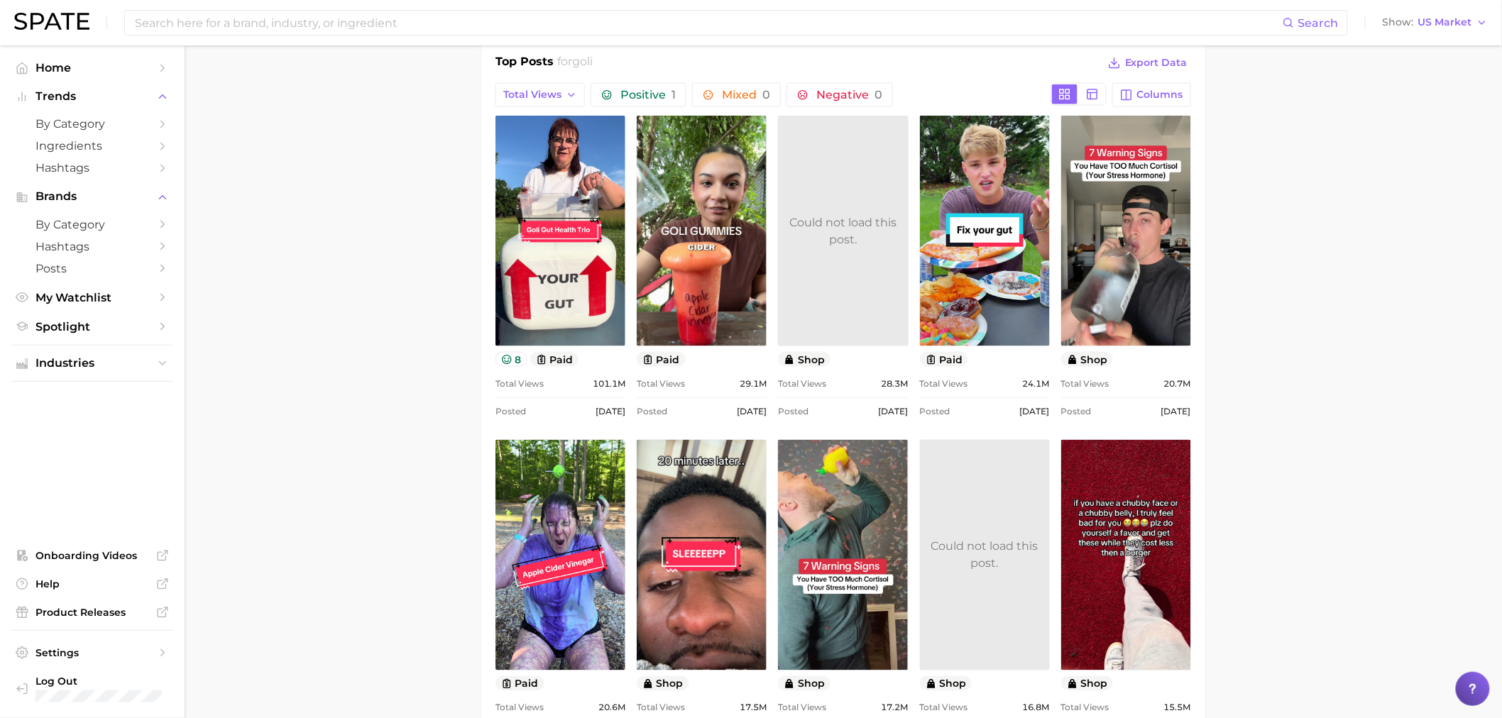
scroll to position [545, 0]
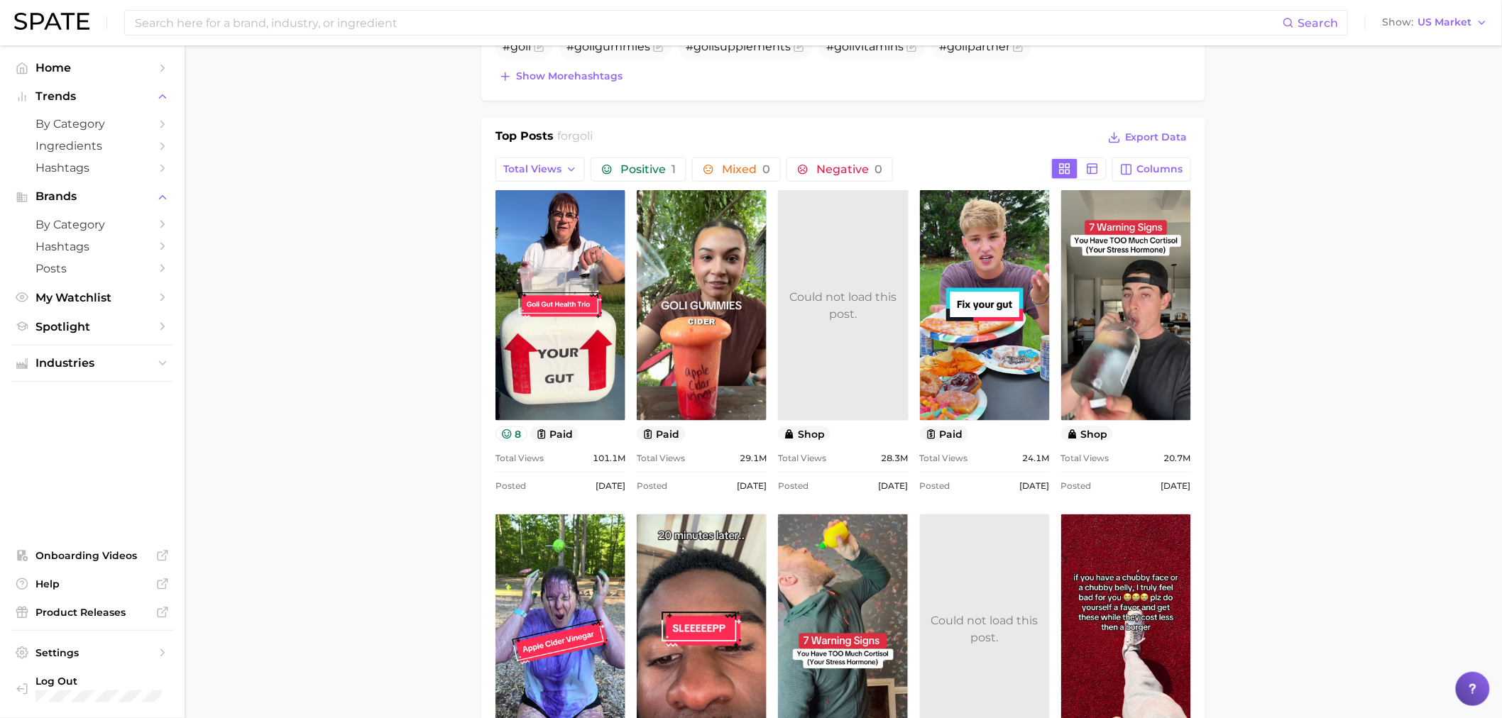
click at [1133, 169] on icon "button" at bounding box center [1126, 169] width 13 height 13
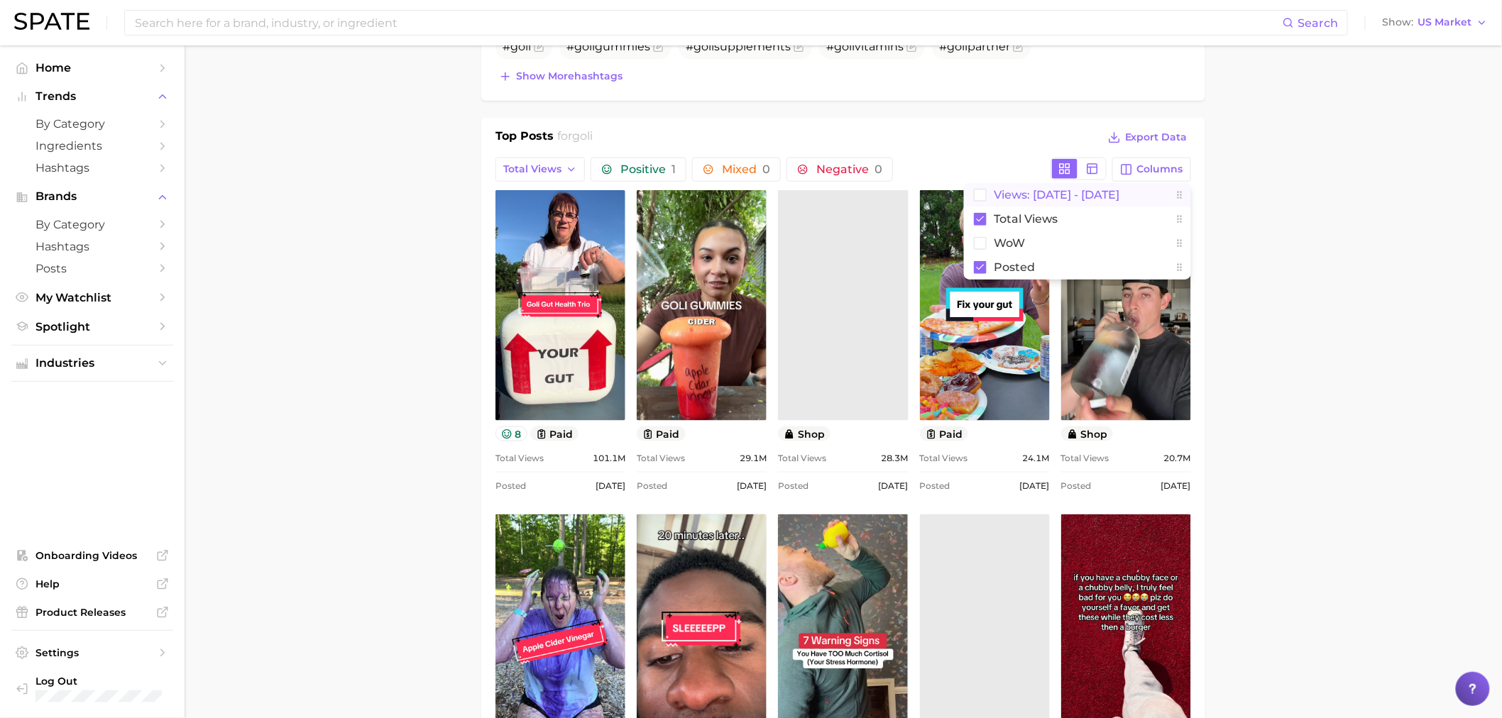
click at [1034, 199] on span "Views: [DATE] - [DATE]" at bounding box center [1057, 195] width 126 height 12
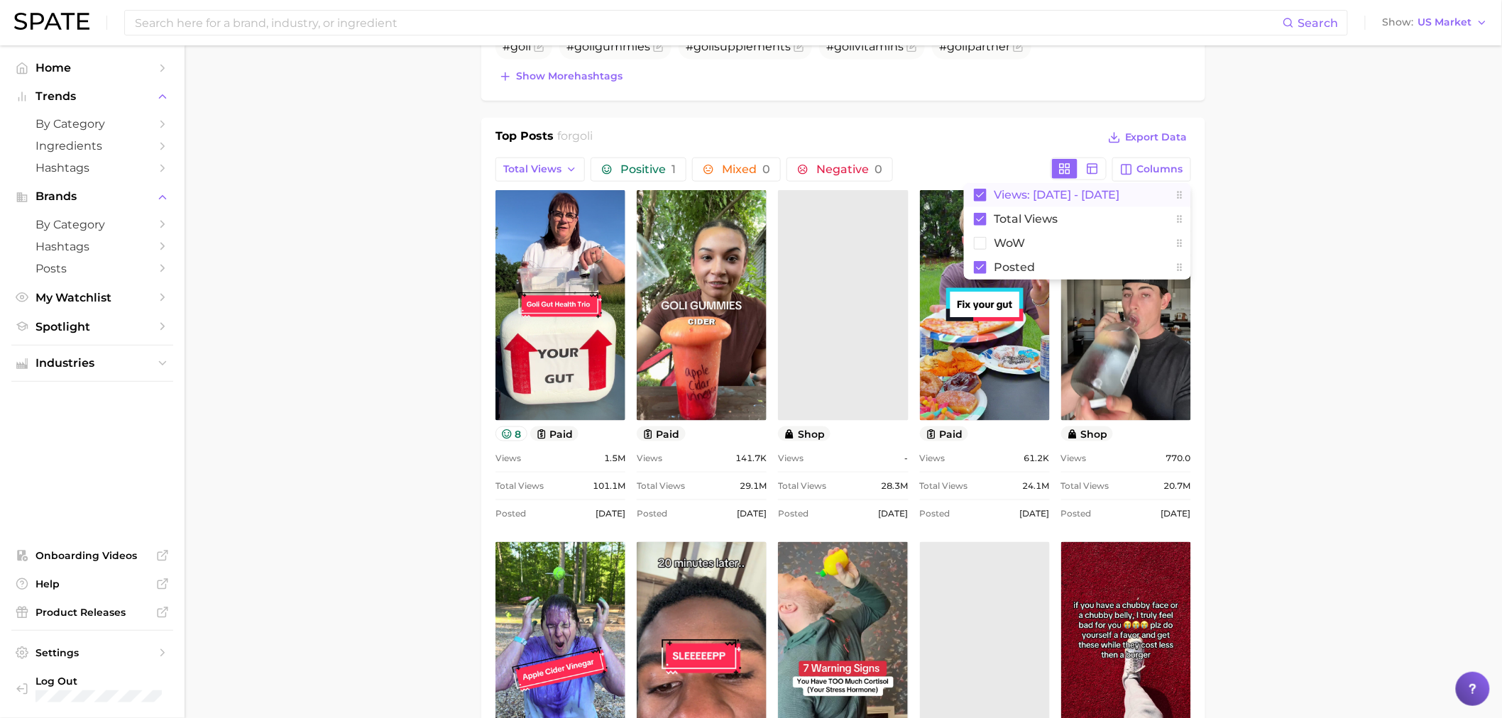
click at [1034, 199] on span "Views: [DATE] - [DATE]" at bounding box center [1057, 195] width 126 height 12
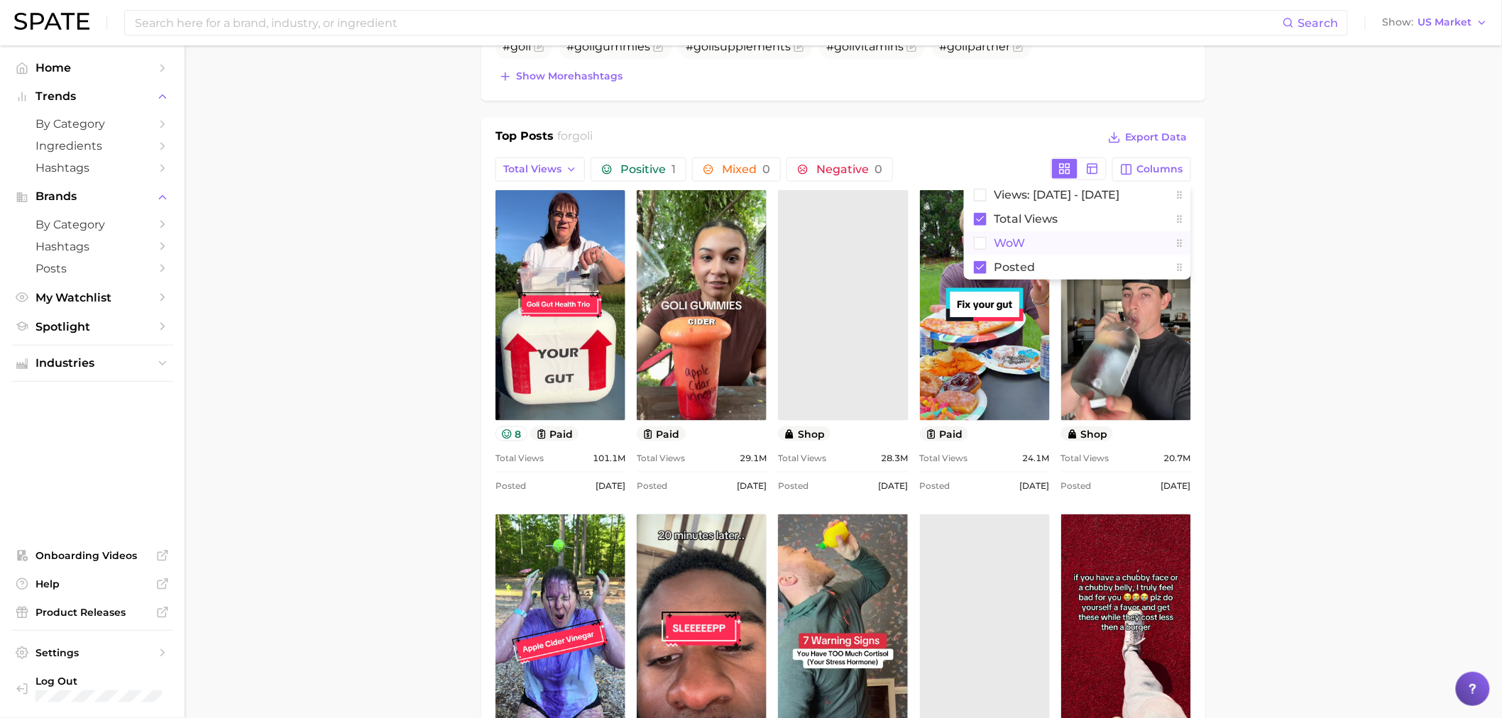
click at [1019, 238] on span "WoW" at bounding box center [1009, 243] width 31 height 12
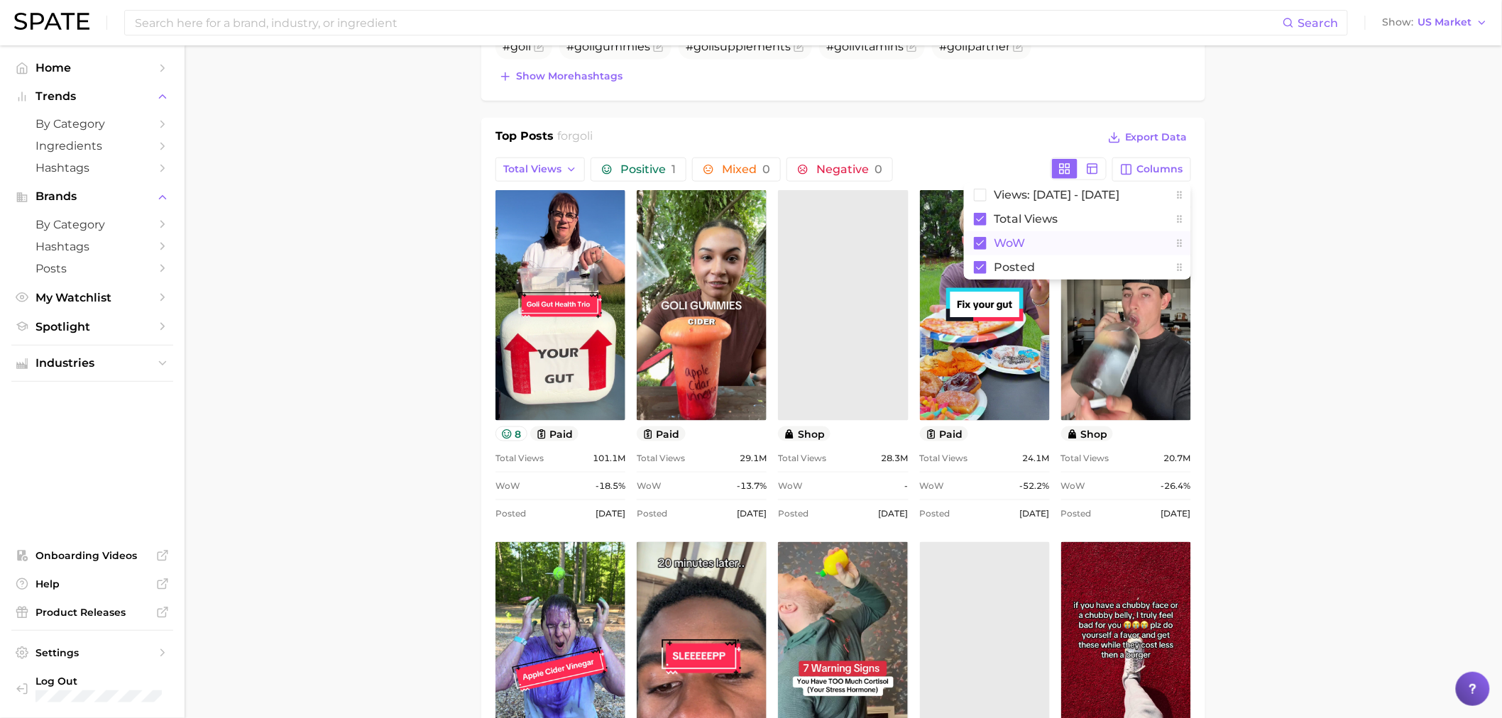
click at [1019, 238] on span "WoW" at bounding box center [1009, 243] width 31 height 12
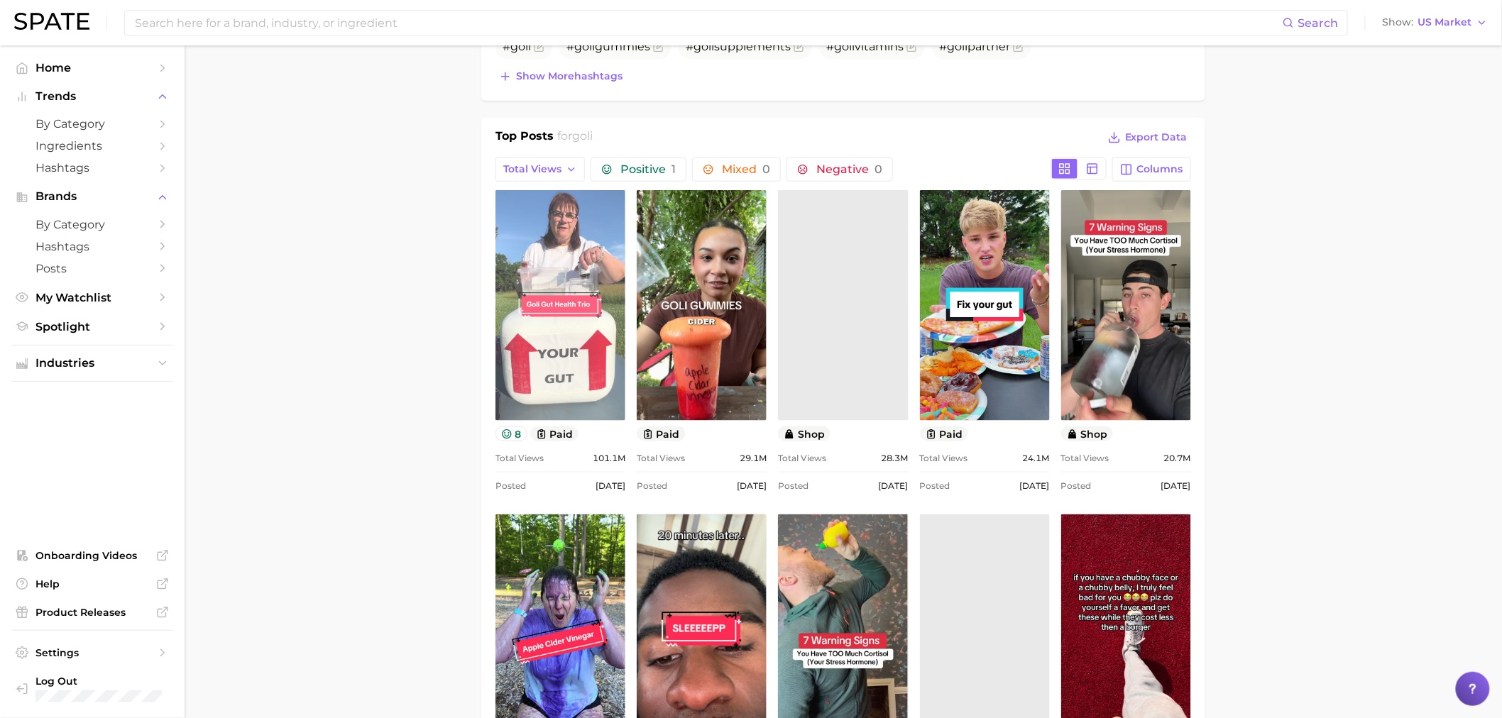
click at [583, 317] on link "view post on TikTok" at bounding box center [561, 305] width 130 height 231
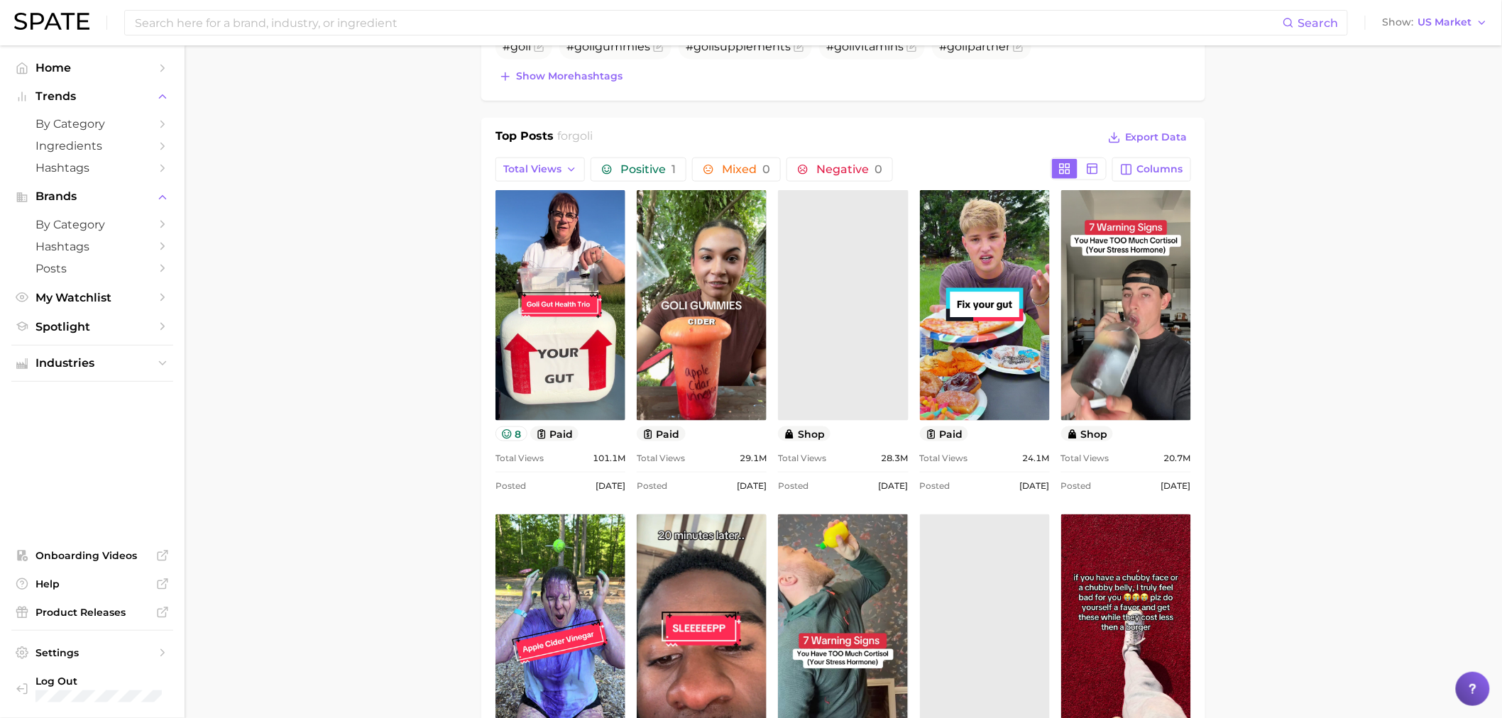
drag, startPoint x: 419, startPoint y: 571, endPoint x: 323, endPoint y: 552, distance: 97.9
drag, startPoint x: 1309, startPoint y: 295, endPoint x: 1300, endPoint y: 315, distance: 21.9
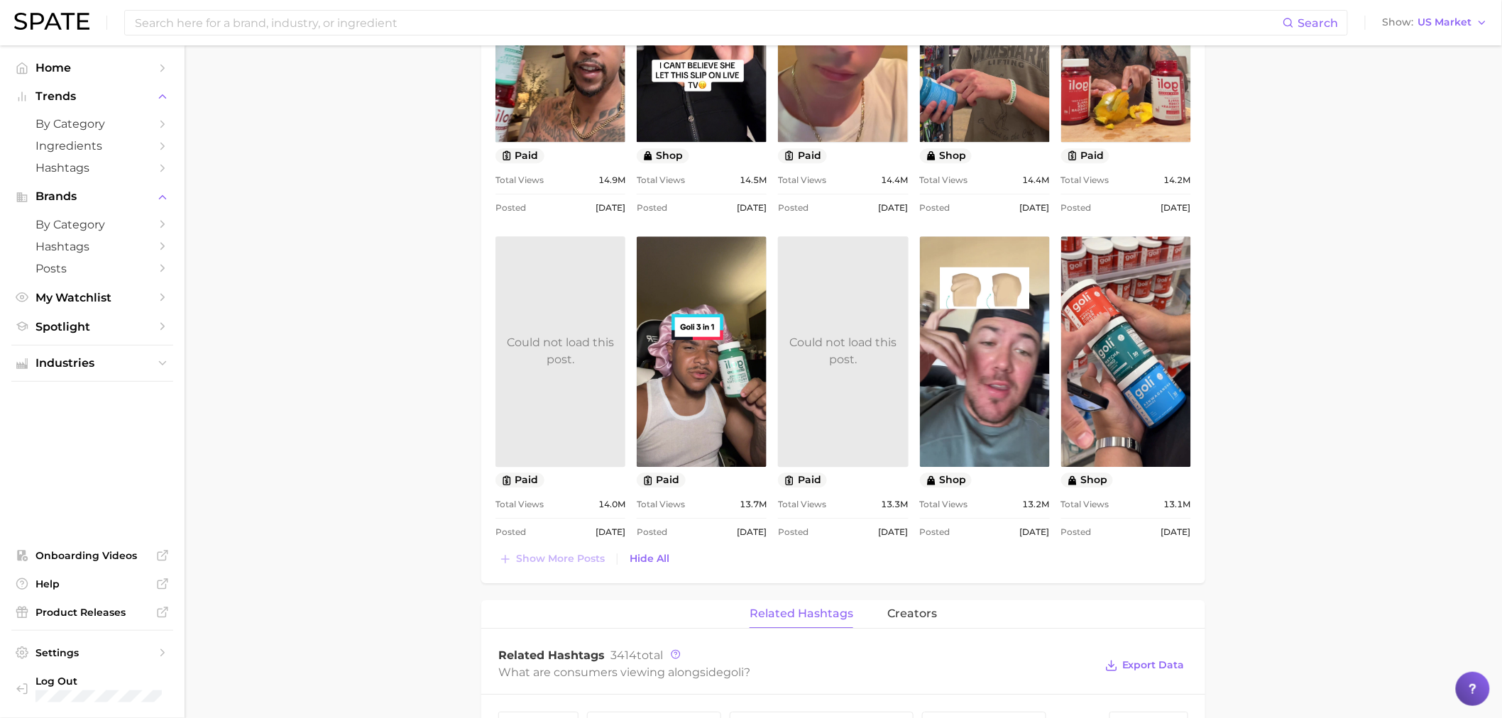
scroll to position [1492, 0]
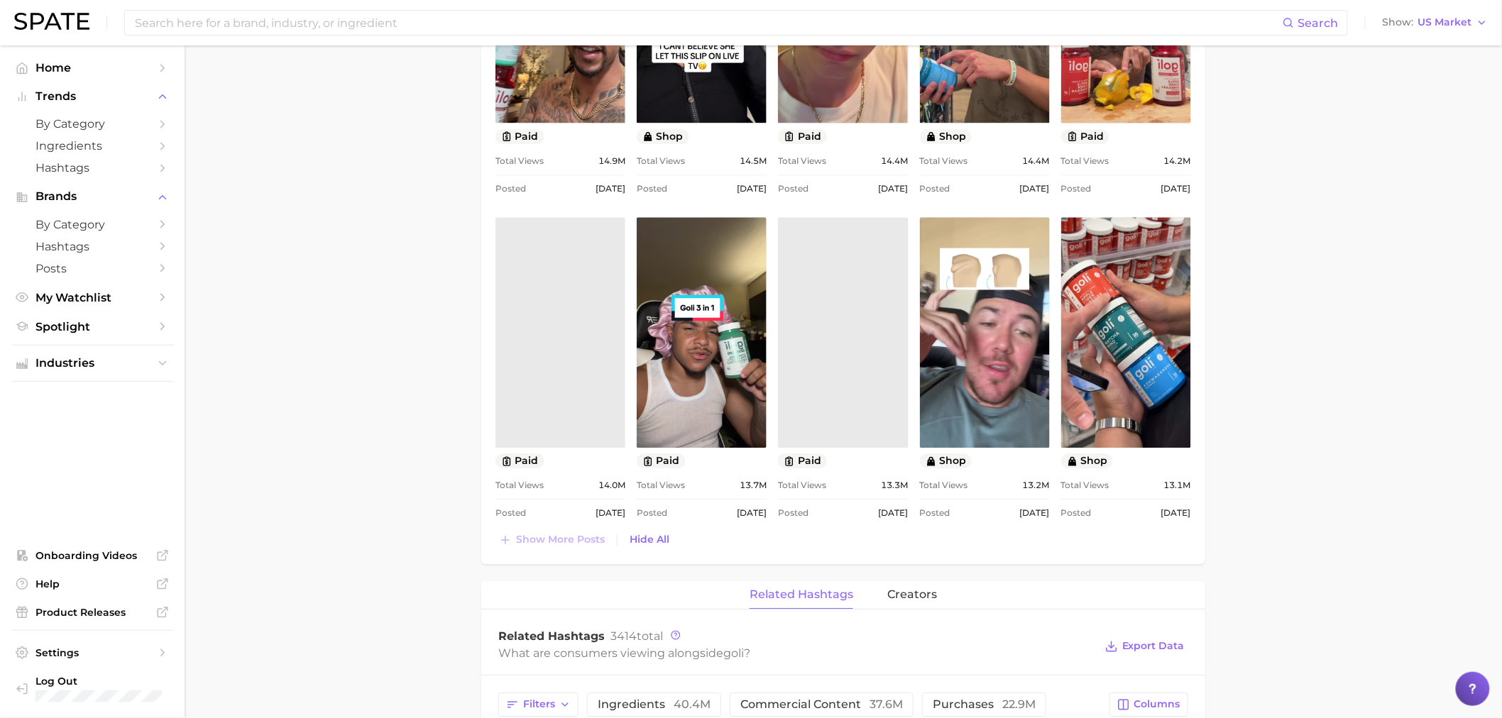
click at [268, 587] on main "Overview Google TikTok Instagram Beta brand goli Add to Watchlist Export Data V…" at bounding box center [844, 62] width 1318 height 3016
